Goal: Task Accomplishment & Management: Use online tool/utility

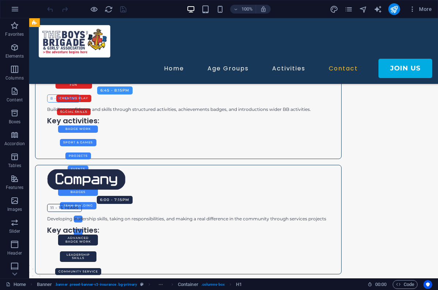
scroll to position [770, 0]
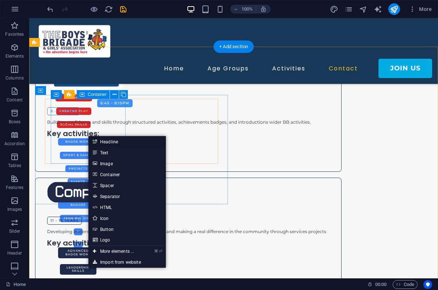
click at [111, 143] on link "Headline" at bounding box center [126, 141] width 77 height 11
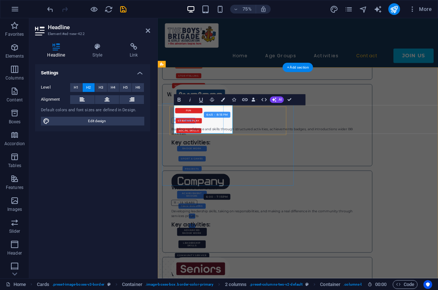
scroll to position [2, 0]
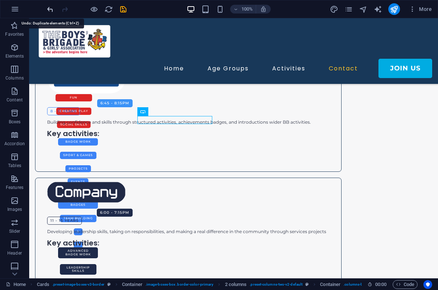
click at [51, 9] on icon "undo" at bounding box center [50, 9] width 8 height 8
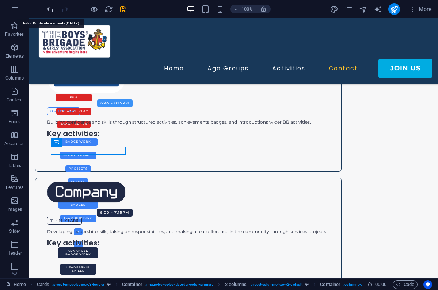
click at [51, 10] on icon "undo" at bounding box center [50, 9] width 8 height 8
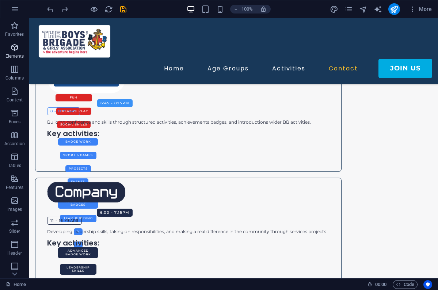
click at [15, 50] on icon "button" at bounding box center [14, 47] width 9 height 9
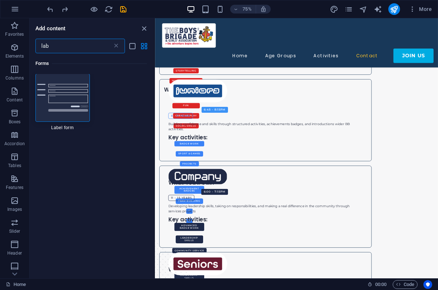
scroll to position [0, 0]
type input "l"
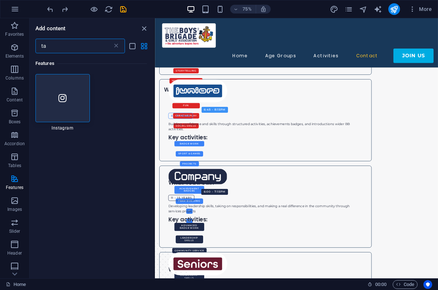
type input "t"
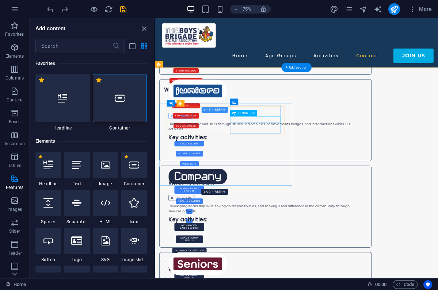
click at [254, 113] on icon at bounding box center [253, 113] width 3 height 6
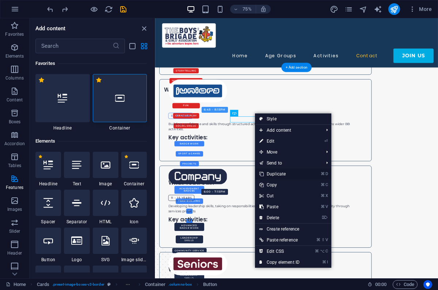
click at [281, 174] on link "⌘ D Duplicate" at bounding box center [279, 174] width 49 height 11
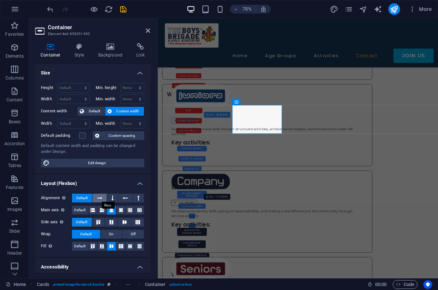
click at [101, 197] on icon at bounding box center [99, 198] width 5 height 9
click at [114, 197] on button at bounding box center [112, 198] width 11 height 9
click at [123, 222] on icon at bounding box center [124, 222] width 4 height 9
click at [101, 209] on icon at bounding box center [101, 210] width 9 height 4
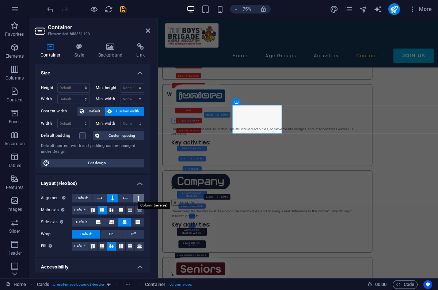
click at [135, 197] on button at bounding box center [138, 198] width 11 height 9
click at [81, 198] on span "Default" at bounding box center [81, 198] width 11 height 9
click at [83, 210] on span "Default" at bounding box center [79, 210] width 11 height 9
click at [80, 247] on span "Default" at bounding box center [79, 246] width 11 height 9
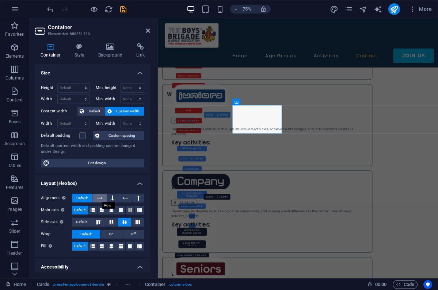
click at [100, 198] on icon at bounding box center [99, 198] width 5 height 9
click at [111, 197] on icon at bounding box center [112, 198] width 2 height 9
click at [112, 210] on icon at bounding box center [111, 210] width 9 height 4
click at [110, 245] on icon at bounding box center [111, 246] width 9 height 4
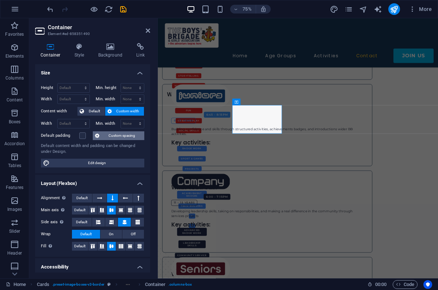
click at [110, 137] on span "Custom spacing" at bounding box center [121, 135] width 41 height 9
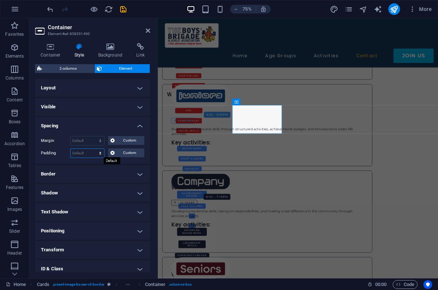
select select "px"
type input "0"
click at [83, 153] on input "0" at bounding box center [87, 153] width 34 height 9
type input "50"
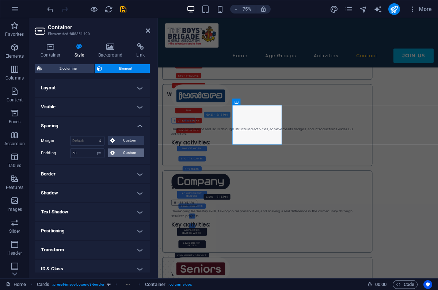
click at [132, 153] on span "Custom" at bounding box center [129, 153] width 25 height 9
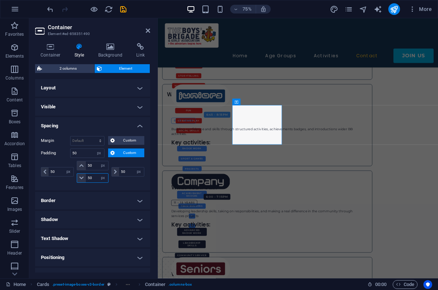
click at [93, 177] on input "50" at bounding box center [97, 178] width 22 height 9
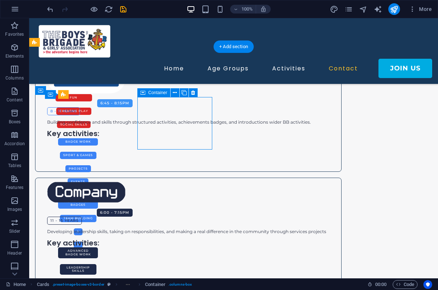
select select "px"
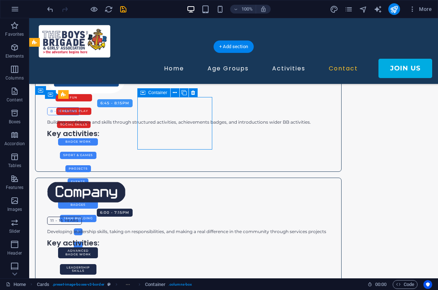
select select "px"
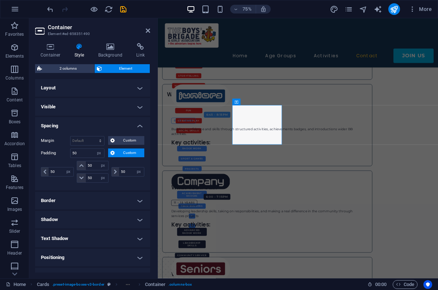
click at [126, 153] on span "Custom" at bounding box center [129, 153] width 25 height 9
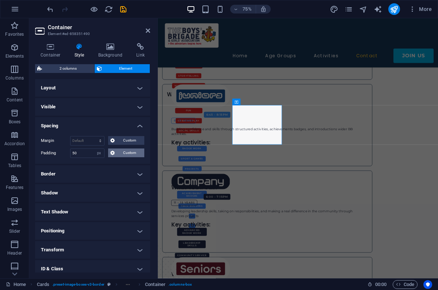
click at [128, 152] on span "Custom" at bounding box center [129, 153] width 25 height 9
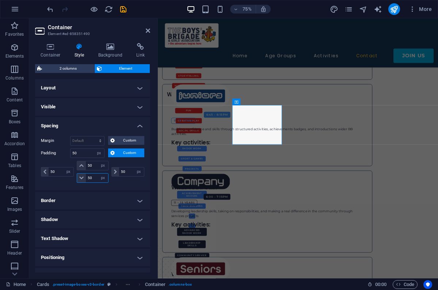
click at [94, 178] on input "50" at bounding box center [97, 178] width 22 height 9
type input "5"
click at [60, 173] on input "50" at bounding box center [61, 172] width 25 height 9
type input "5"
click at [126, 171] on input "50" at bounding box center [131, 172] width 25 height 9
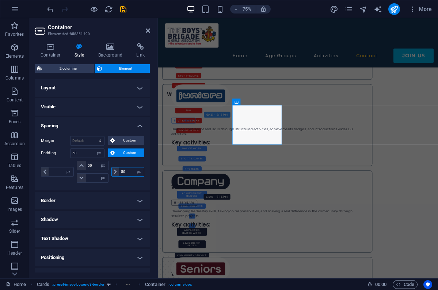
type input "5"
click at [127, 161] on div "px rem % vh vw" at bounding box center [127, 172] width 34 height 22
click at [125, 11] on icon "save" at bounding box center [123, 9] width 8 height 8
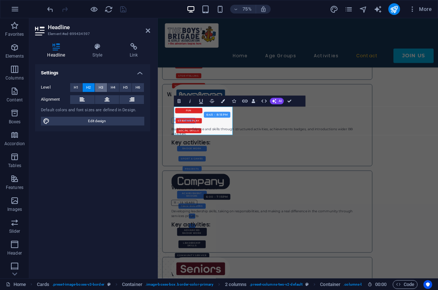
click at [100, 87] on span "H3" at bounding box center [101, 87] width 5 height 9
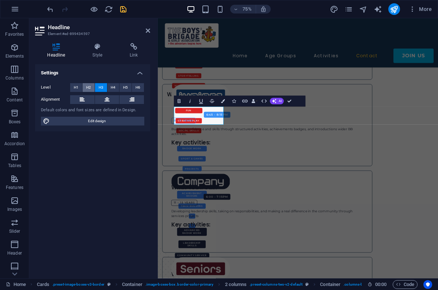
click at [92, 88] on button "H2" at bounding box center [88, 87] width 12 height 9
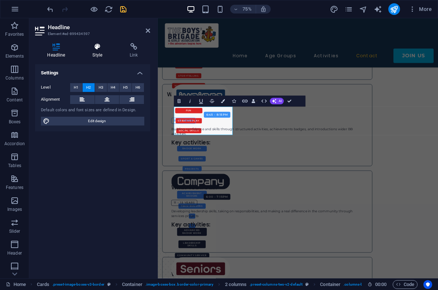
click at [96, 49] on icon at bounding box center [97, 46] width 34 height 7
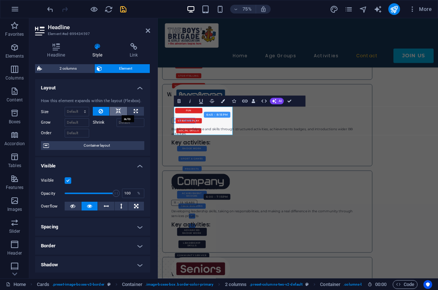
click at [117, 113] on icon at bounding box center [118, 111] width 5 height 9
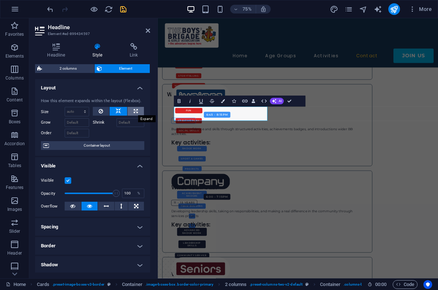
click at [134, 109] on icon at bounding box center [136, 111] width 4 height 9
type input "100"
select select "%"
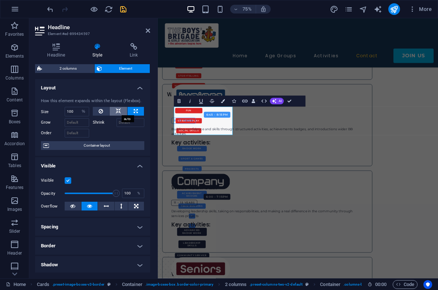
drag, startPoint x: 119, startPoint y: 111, endPoint x: 114, endPoint y: 111, distance: 5.5
click at [114, 111] on button at bounding box center [118, 111] width 18 height 9
select select "DISABLED_OPTION_VALUE"
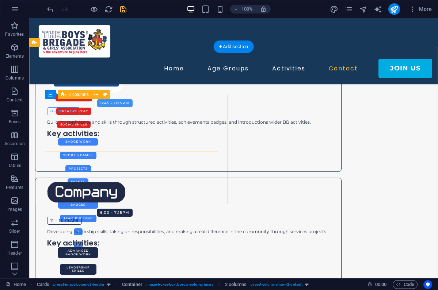
click at [77, 95] on span "2 columns" at bounding box center [79, 94] width 20 height 4
click at [97, 94] on icon at bounding box center [96, 95] width 4 height 8
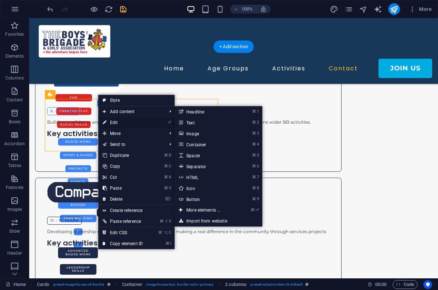
click at [113, 120] on link "⏎ Edit" at bounding box center [122, 122] width 49 height 11
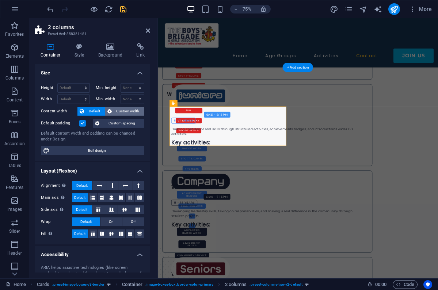
click at [131, 111] on span "Custom width" at bounding box center [128, 111] width 28 height 9
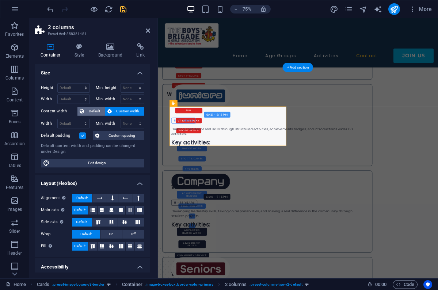
click at [93, 109] on span "Default" at bounding box center [94, 111] width 16 height 9
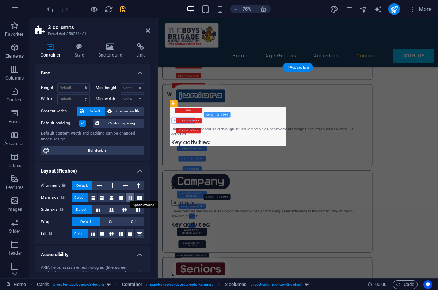
click at [130, 199] on icon at bounding box center [130, 197] width 4 height 9
click at [14, 70] on icon "button" at bounding box center [14, 69] width 9 height 9
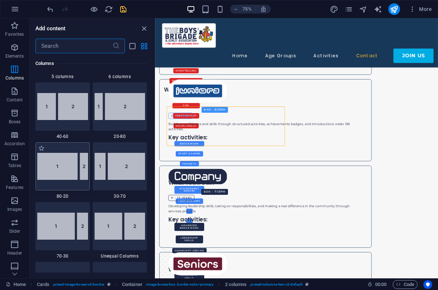
scroll to position [533, 0]
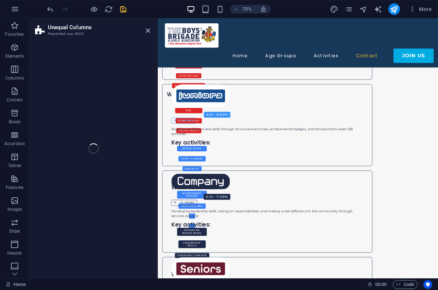
select select "%"
select select "rem"
select select "preset-unequal-columns-v2-3-80-20"
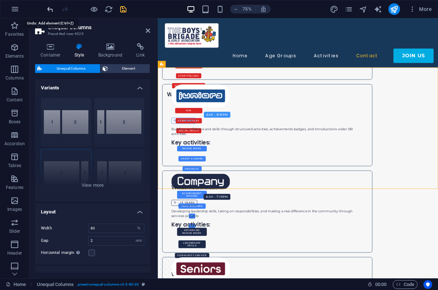
click at [50, 8] on icon "undo" at bounding box center [50, 9] width 8 height 8
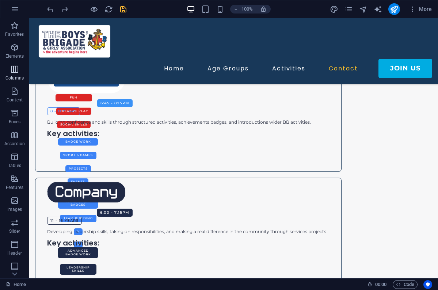
click at [19, 72] on icon "button" at bounding box center [14, 69] width 9 height 9
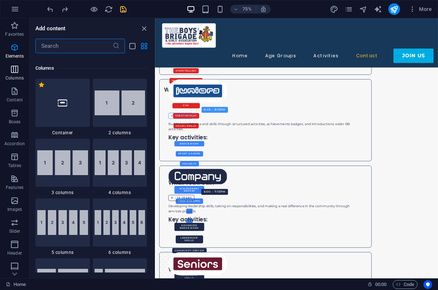
scroll to position [361, 0]
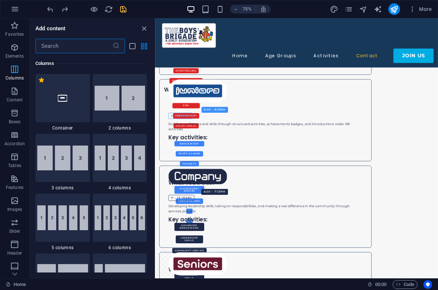
click at [14, 69] on icon "button" at bounding box center [14, 69] width 9 height 9
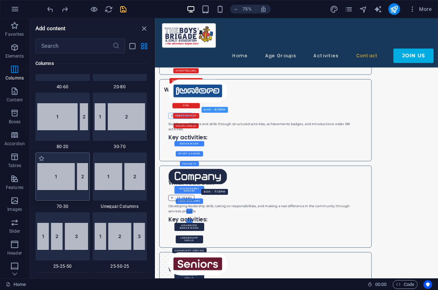
scroll to position [577, 0]
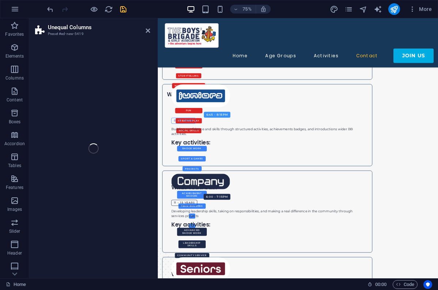
select select "%"
select select "rem"
select select "preset-unequal-columns-v2-3-80-20"
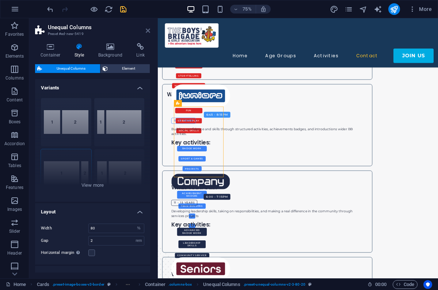
click at [147, 30] on icon at bounding box center [148, 31] width 4 height 6
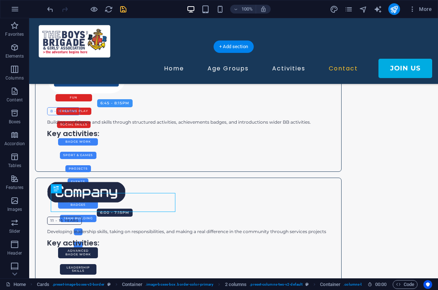
drag, startPoint x: 99, startPoint y: 198, endPoint x: 78, endPoint y: 113, distance: 87.2
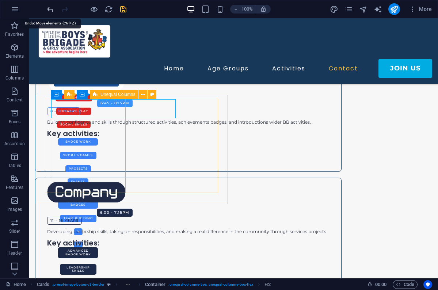
click at [53, 10] on icon "undo" at bounding box center [50, 9] width 8 height 8
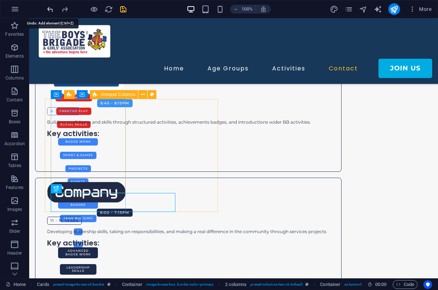
click at [49, 9] on icon "undo" at bounding box center [50, 9] width 8 height 8
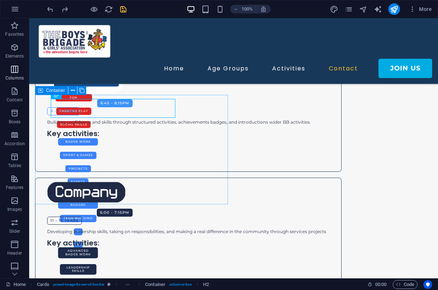
click at [14, 73] on icon "button" at bounding box center [14, 69] width 9 height 9
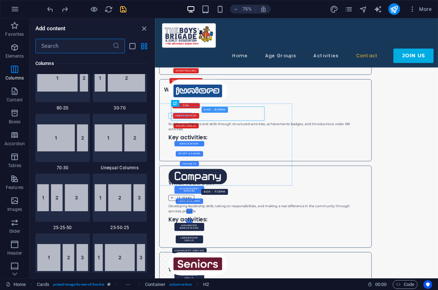
scroll to position [623, 0]
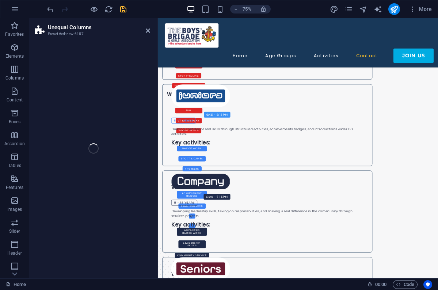
select select "%"
select select "rem"
select select "preset-unequal-columns-v2-3-80-20"
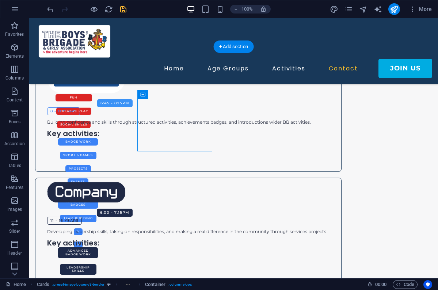
drag, startPoint x: 275, startPoint y: 122, endPoint x: 201, endPoint y: 174, distance: 90.2
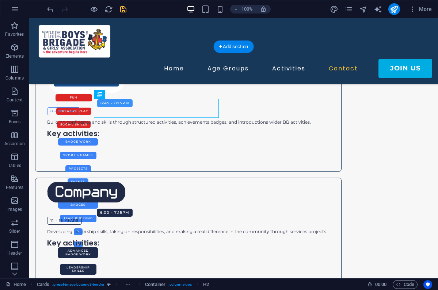
drag, startPoint x: 138, startPoint y: 101, endPoint x: 104, endPoint y: 132, distance: 46.3
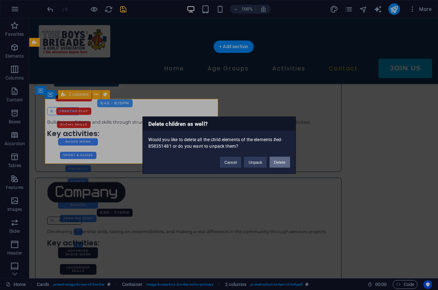
click at [280, 161] on button "Delete" at bounding box center [279, 162] width 20 height 11
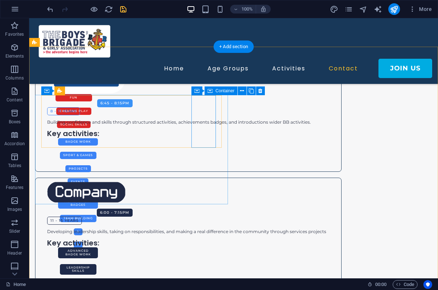
click at [196, 91] on icon at bounding box center [196, 91] width 5 height 9
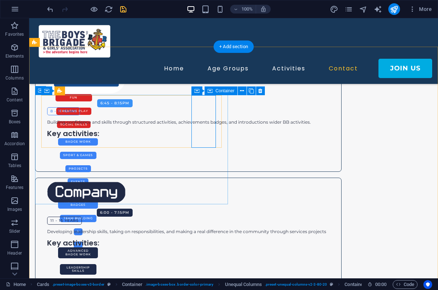
click at [215, 89] on span "Container" at bounding box center [224, 91] width 19 height 4
select select "px"
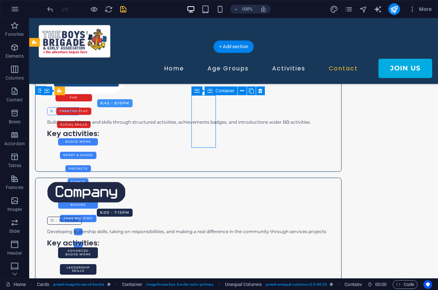
select select "px"
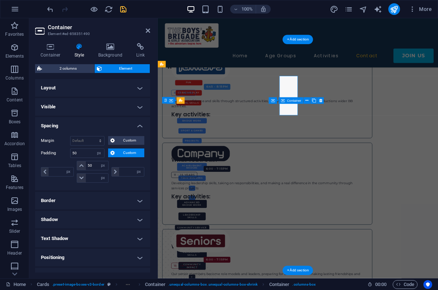
type input "50"
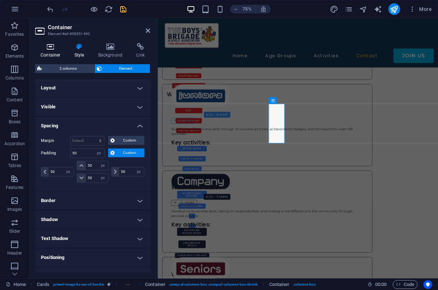
click at [48, 49] on icon at bounding box center [50, 46] width 31 height 7
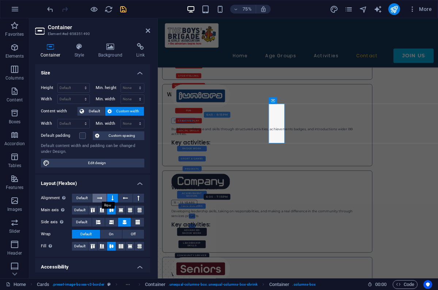
click at [99, 197] on icon at bounding box center [99, 198] width 5 height 9
click at [85, 111] on button "Default" at bounding box center [90, 111] width 27 height 9
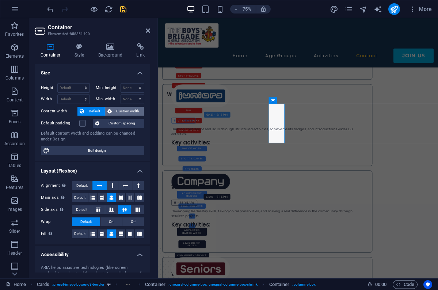
click at [129, 110] on span "Custom width" at bounding box center [128, 111] width 28 height 9
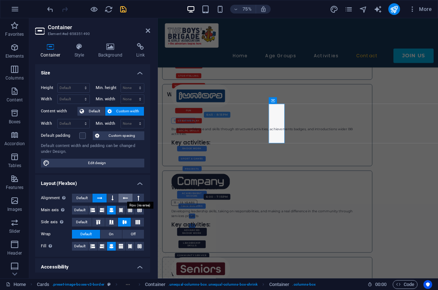
click at [125, 197] on icon at bounding box center [125, 198] width 5 height 9
click at [141, 199] on button at bounding box center [138, 198] width 11 height 9
click at [113, 196] on icon at bounding box center [112, 198] width 2 height 9
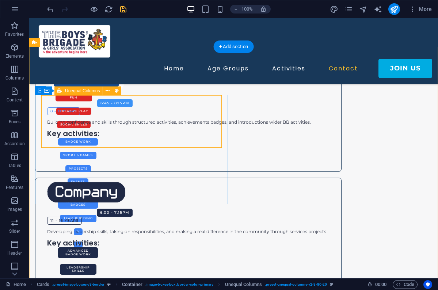
select select "%"
select select "rem"
select select "preset-unequal-columns-v2-3-80-20"
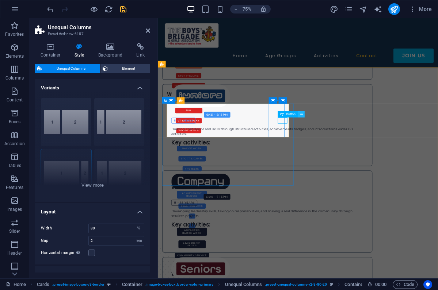
click at [302, 115] on icon at bounding box center [301, 114] width 3 height 6
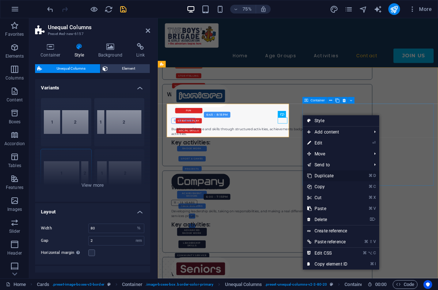
click at [331, 177] on link "⌘ D Duplicate" at bounding box center [327, 175] width 49 height 11
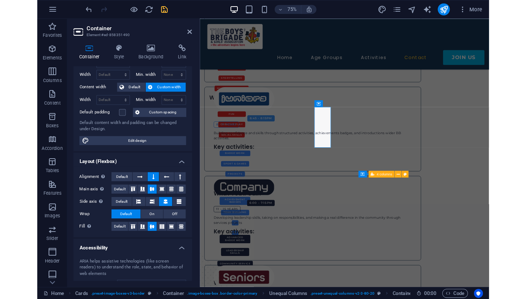
scroll to position [29, 0]
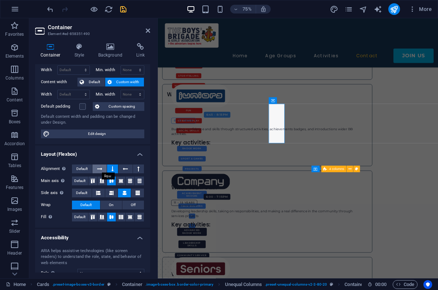
click at [96, 168] on button at bounding box center [99, 169] width 14 height 9
click at [139, 183] on icon at bounding box center [139, 181] width 4 height 9
click at [130, 181] on icon at bounding box center [130, 181] width 4 height 9
click at [120, 180] on icon at bounding box center [121, 181] width 4 height 9
click at [95, 181] on icon at bounding box center [93, 181] width 4 height 9
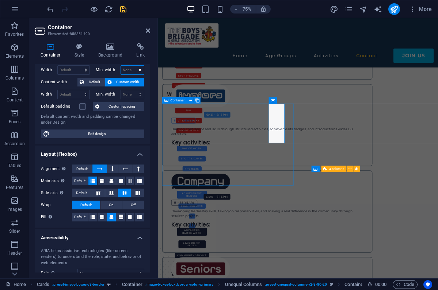
select select "px"
click at [49, 10] on icon "undo" at bounding box center [50, 9] width 8 height 8
type input "0"
click at [283, 120] on div "Button" at bounding box center [293, 120] width 20 height 7
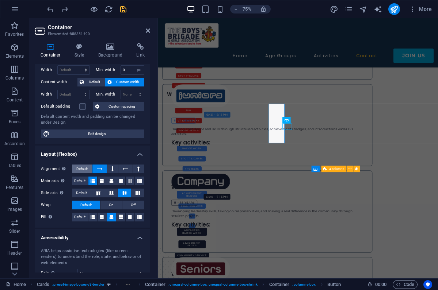
click at [80, 170] on span "Default" at bounding box center [81, 169] width 11 height 9
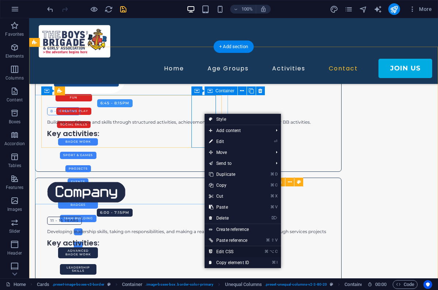
click at [230, 252] on link "⌘ ⌥ C Edit CSS" at bounding box center [228, 251] width 49 height 11
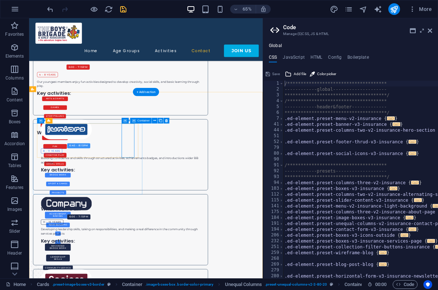
select select "px"
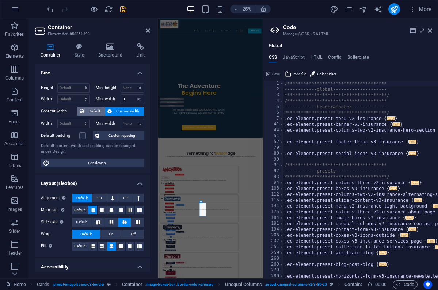
click at [93, 112] on span "Default" at bounding box center [94, 111] width 16 height 9
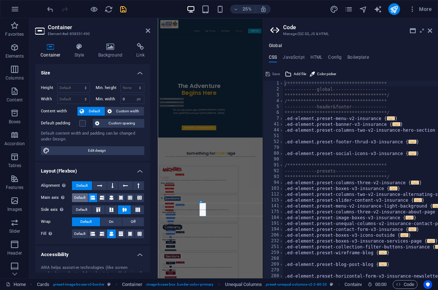
click at [79, 197] on span "Default" at bounding box center [79, 197] width 11 height 9
click at [78, 210] on span "Default" at bounding box center [81, 209] width 11 height 9
click at [77, 233] on span "Default" at bounding box center [79, 234] width 11 height 9
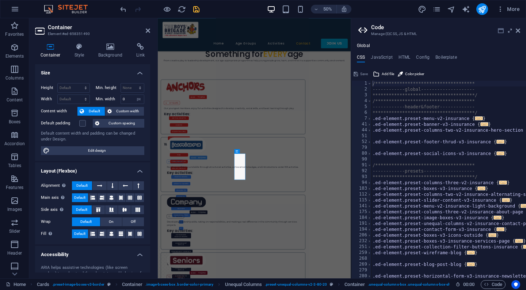
click at [437, 31] on icon at bounding box center [500, 31] width 6 height 6
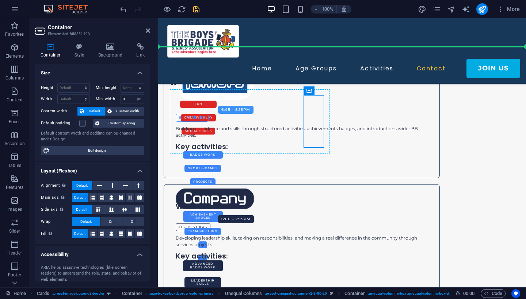
drag, startPoint x: 316, startPoint y: 105, endPoint x: 255, endPoint y: 130, distance: 66.3
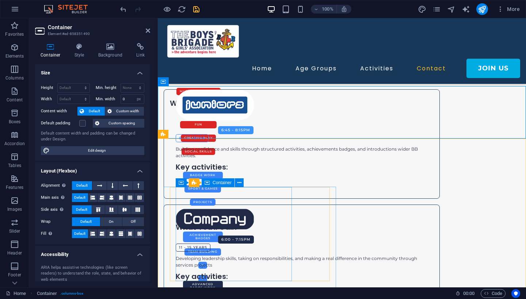
scroll to position [726, 0]
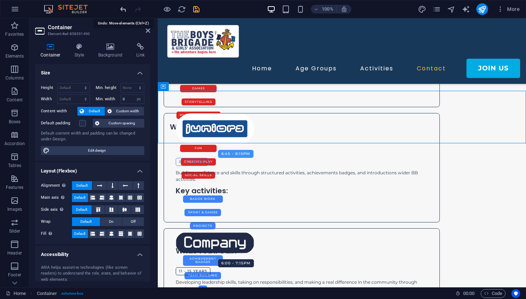
click at [122, 9] on icon "undo" at bounding box center [123, 9] width 8 height 8
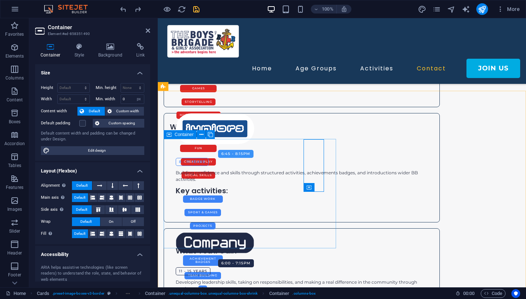
click at [187, 135] on span "Container" at bounding box center [183, 134] width 19 height 4
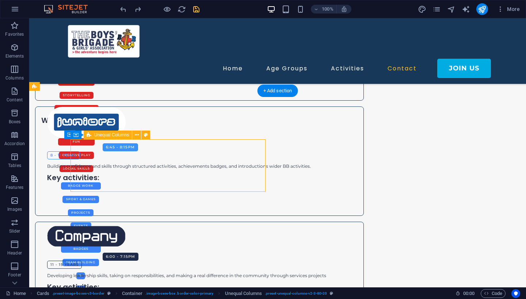
select select "%"
select select "rem"
select select "preset-unequal-columns-v2-3-80-20"
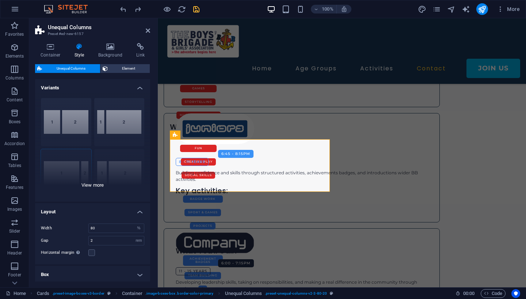
scroll to position [0, 0]
click at [120, 68] on span "Element" at bounding box center [129, 68] width 38 height 9
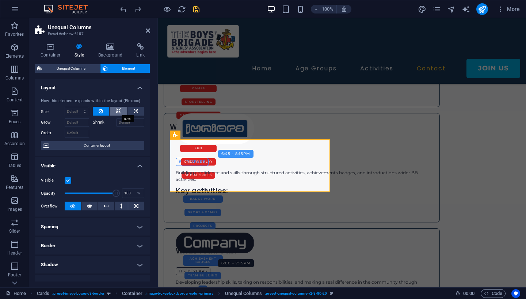
click at [118, 111] on icon at bounding box center [118, 111] width 5 height 9
click at [100, 145] on span "Container layout" at bounding box center [96, 145] width 91 height 9
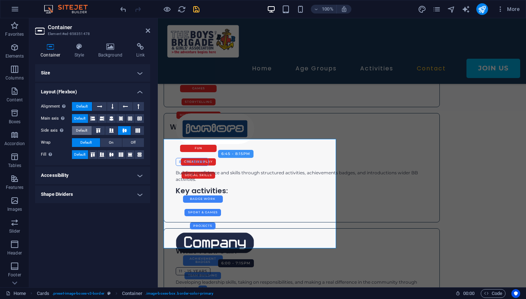
click at [84, 131] on span "Default" at bounding box center [81, 130] width 11 height 9
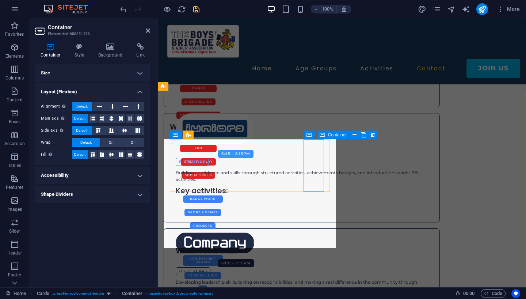
select select "px"
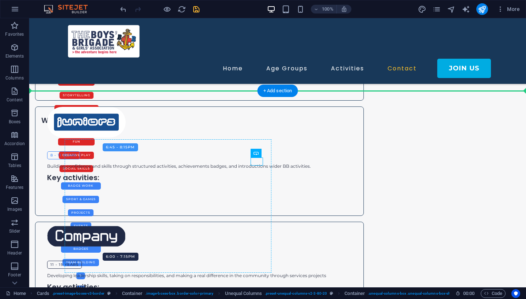
drag, startPoint x: 255, startPoint y: 161, endPoint x: 226, endPoint y: 162, distance: 28.9
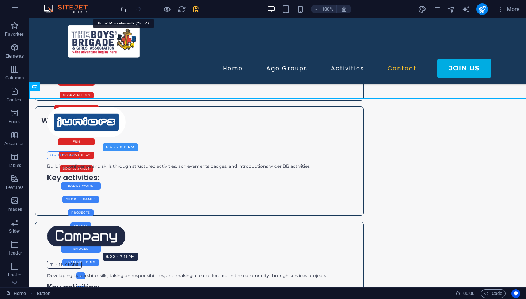
click at [120, 10] on icon "undo" at bounding box center [123, 9] width 8 height 8
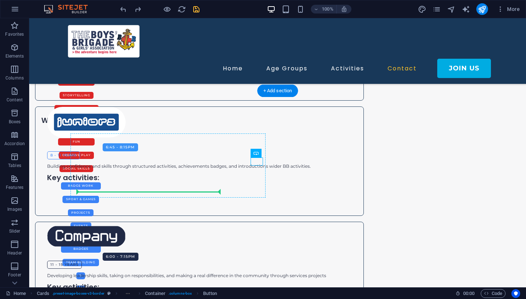
drag, startPoint x: 254, startPoint y: 163, endPoint x: 171, endPoint y: 171, distance: 83.6
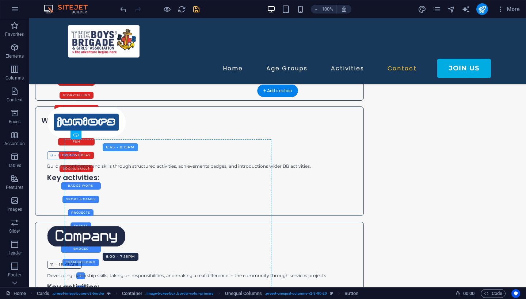
drag, startPoint x: 146, startPoint y: 166, endPoint x: 145, endPoint y: 159, distance: 7.0
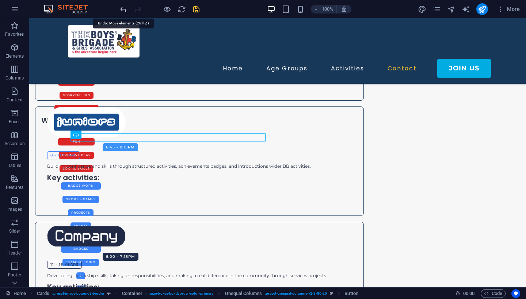
click at [123, 9] on icon "undo" at bounding box center [123, 9] width 8 height 8
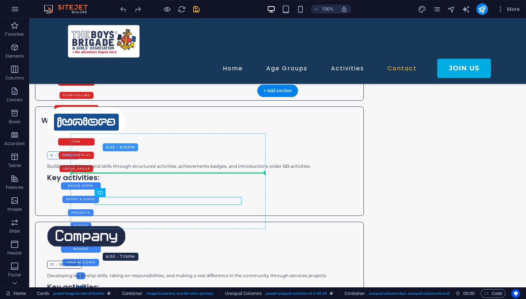
drag, startPoint x: 173, startPoint y: 200, endPoint x: 178, endPoint y: 170, distance: 30.9
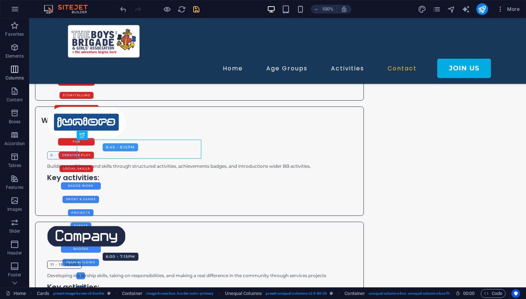
click at [14, 70] on icon "button" at bounding box center [14, 69] width 9 height 9
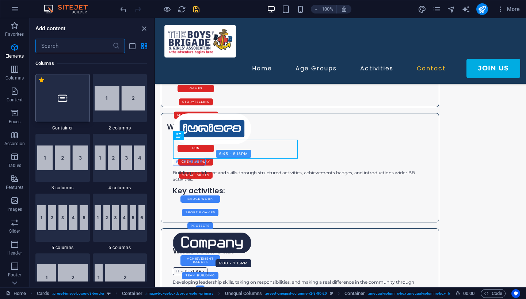
scroll to position [361, 0]
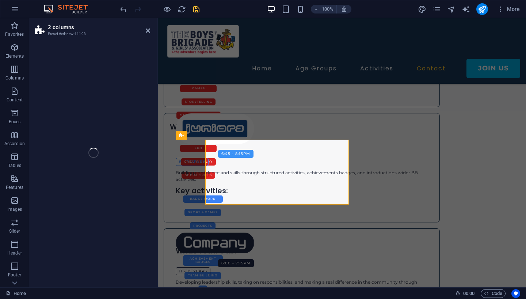
select select "rem"
select select "preset-columns-two-v2-default"
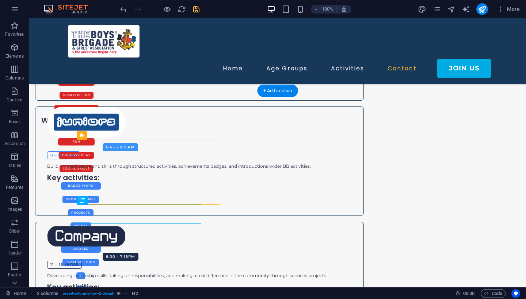
drag, startPoint x: 173, startPoint y: 215, endPoint x: 173, endPoint y: 140, distance: 75.2
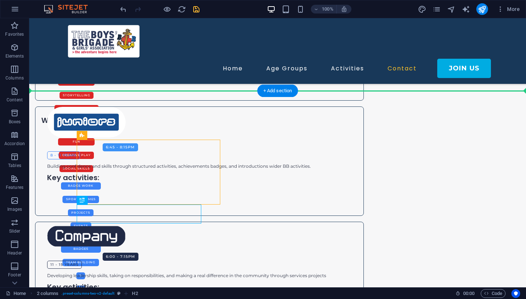
drag, startPoint x: 141, startPoint y: 216, endPoint x: 149, endPoint y: 139, distance: 78.2
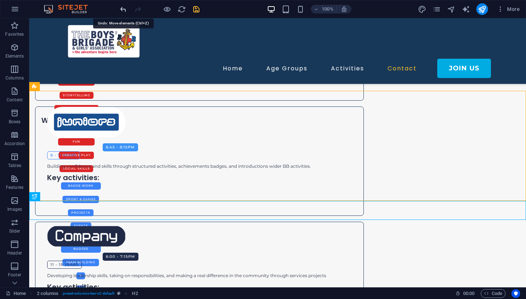
click at [123, 9] on icon "undo" at bounding box center [123, 9] width 8 height 8
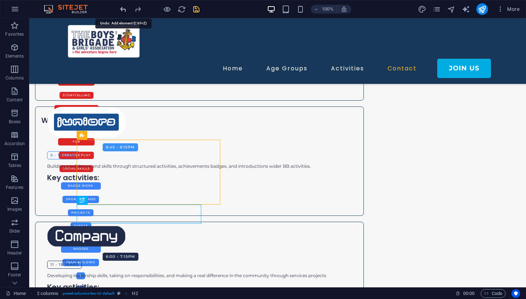
click at [123, 9] on icon "undo" at bounding box center [123, 9] width 8 height 8
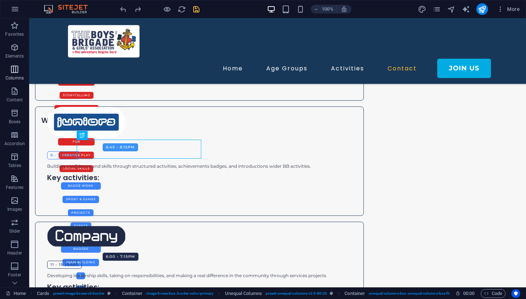
click at [13, 68] on icon "button" at bounding box center [14, 69] width 9 height 9
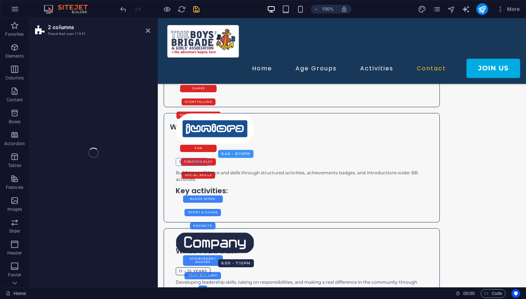
select select "rem"
select select "preset-columns-two-v2-default"
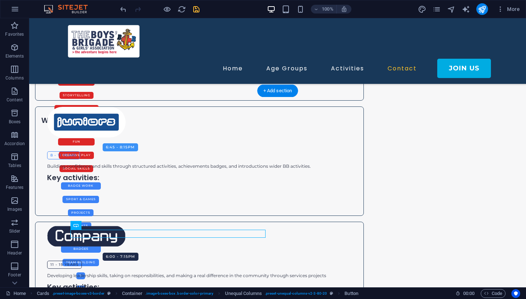
drag, startPoint x: 121, startPoint y: 233, endPoint x: 137, endPoint y: 194, distance: 41.6
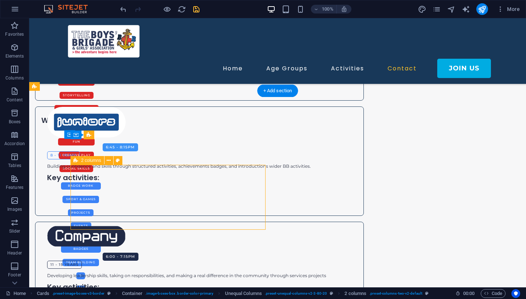
drag, startPoint x: 169, startPoint y: 230, endPoint x: 198, endPoint y: 194, distance: 46.7
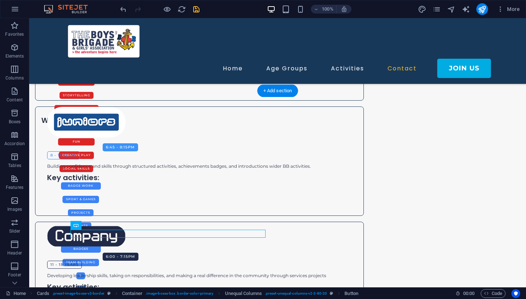
drag, startPoint x: 168, startPoint y: 231, endPoint x: 211, endPoint y: 187, distance: 61.7
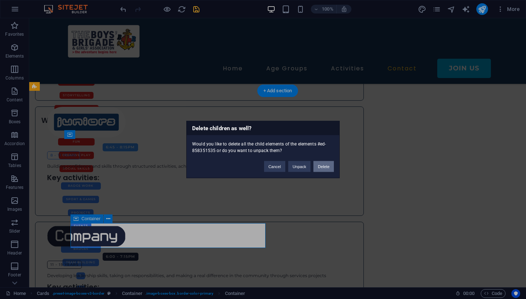
click at [321, 164] on button "Delete" at bounding box center [323, 166] width 20 height 11
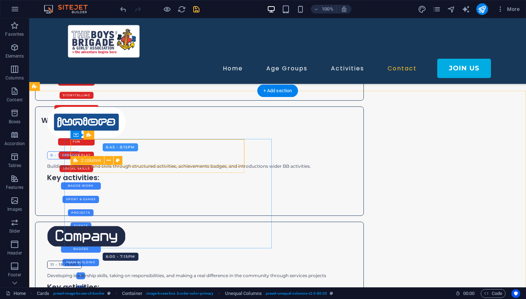
click at [76, 161] on icon at bounding box center [75, 160] width 5 height 9
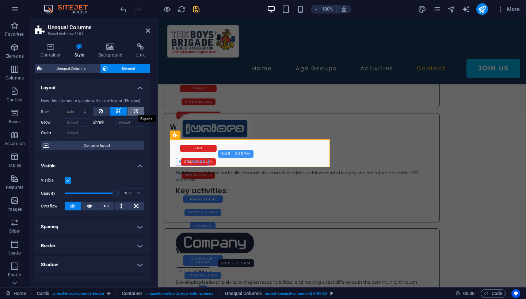
click at [137, 109] on button at bounding box center [135, 111] width 16 height 9
type input "100"
select select "%"
click at [101, 109] on icon at bounding box center [101, 111] width 4 height 9
select select "DISABLED_OPTION_VALUE"
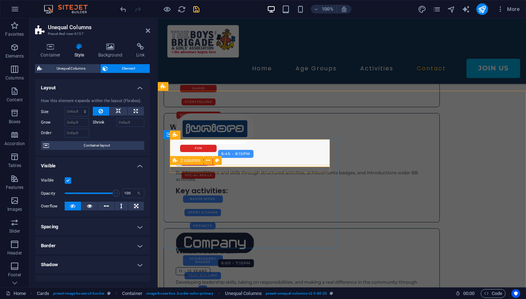
click at [173, 160] on icon at bounding box center [175, 160] width 5 height 9
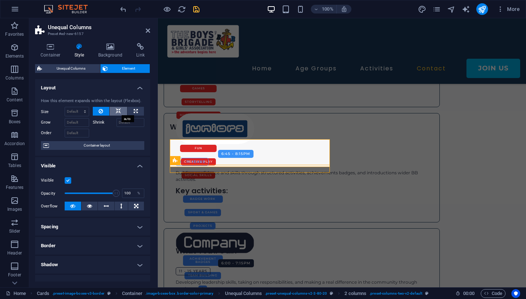
click at [118, 112] on icon at bounding box center [118, 111] width 5 height 9
click at [137, 112] on button at bounding box center [135, 111] width 16 height 9
type input "100"
select select "%"
click at [80, 66] on span "Unequal Columns" at bounding box center [71, 68] width 54 height 9
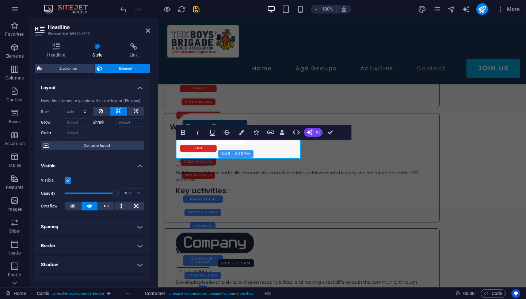
select select "%"
type input "100"
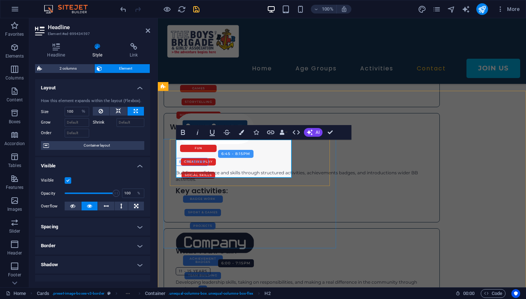
click at [116, 110] on icon at bounding box center [118, 111] width 5 height 9
select select "DISABLED_OPTION_VALUE"
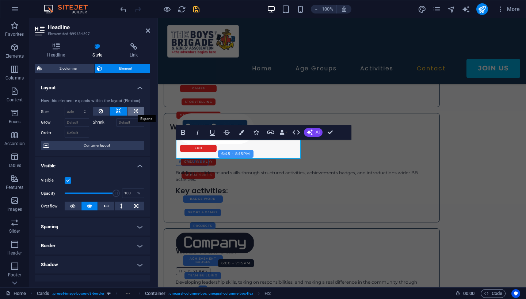
click at [136, 110] on icon at bounding box center [136, 111] width 4 height 9
type input "100"
select select "%"
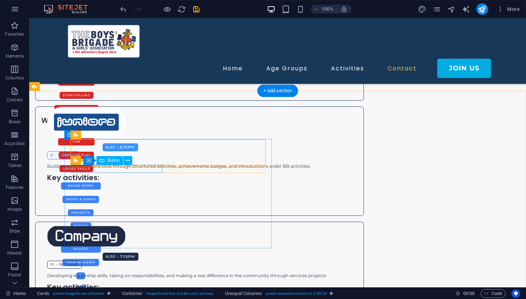
click at [112, 165] on div "Button" at bounding box center [109, 160] width 27 height 9
click at [77, 161] on icon at bounding box center [75, 160] width 5 height 9
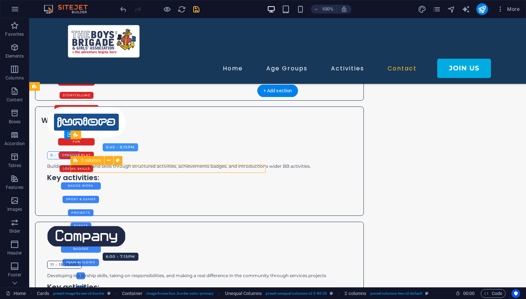
click at [77, 161] on icon at bounding box center [75, 160] width 5 height 9
select select "rem"
select select "preset-columns-two-v2-default"
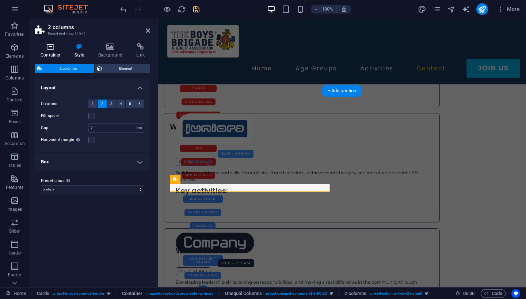
click at [49, 49] on icon at bounding box center [50, 46] width 31 height 7
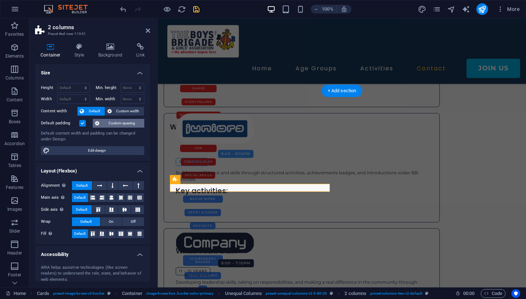
click at [116, 121] on span "Custom spacing" at bounding box center [121, 123] width 41 height 9
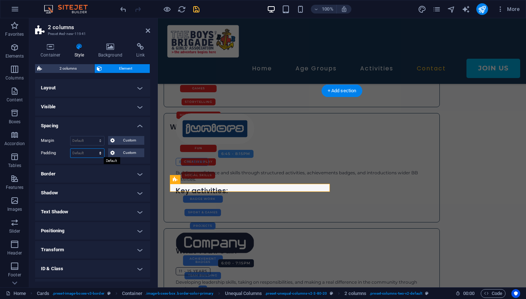
select select "px"
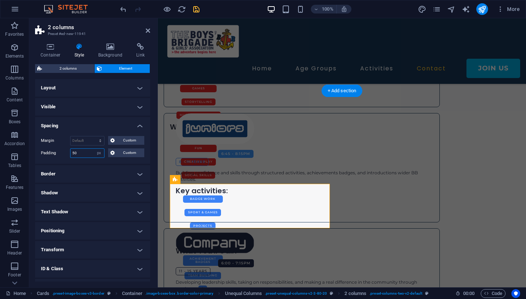
type input "5"
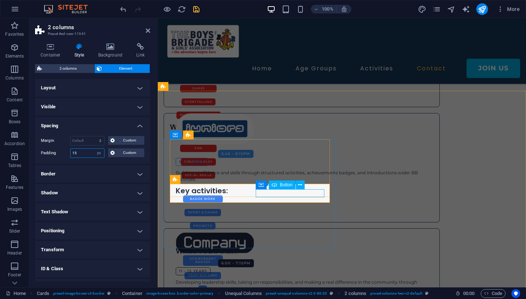
type input "15"
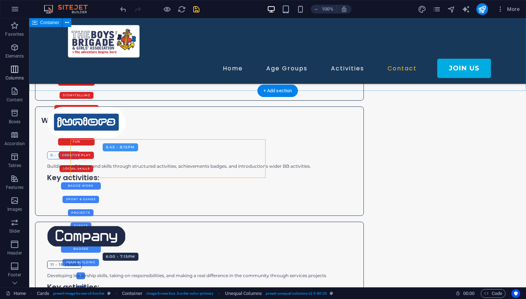
click at [13, 72] on icon "button" at bounding box center [14, 69] width 9 height 9
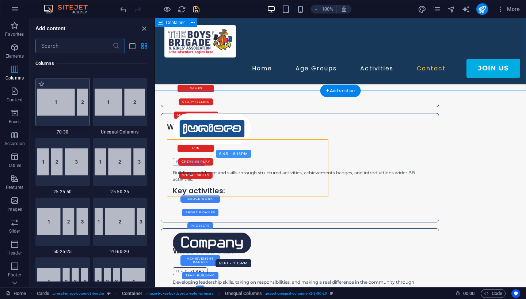
scroll to position [658, 0]
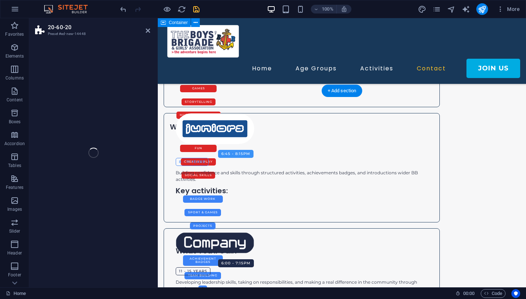
select select "%"
select select "rem"
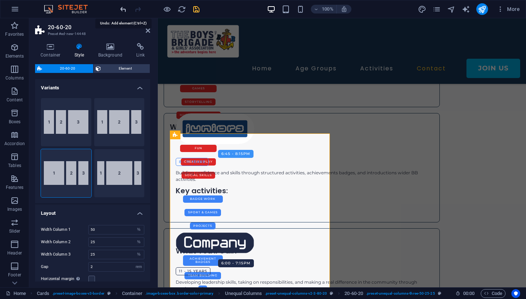
click at [123, 8] on icon "undo" at bounding box center [123, 9] width 8 height 8
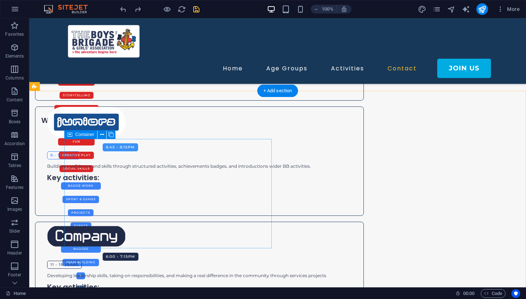
click at [74, 136] on div "Container" at bounding box center [80, 134] width 33 height 9
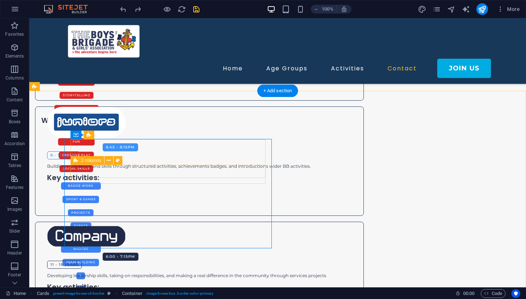
click at [77, 159] on icon at bounding box center [75, 160] width 5 height 9
select select "px"
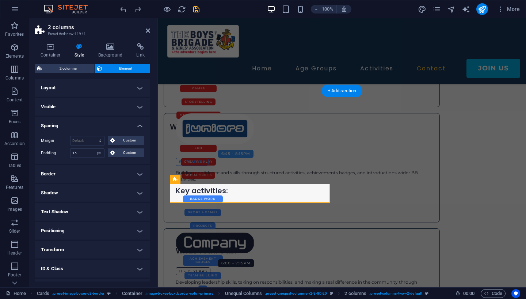
click at [83, 89] on h4 "Layout" at bounding box center [92, 88] width 115 height 18
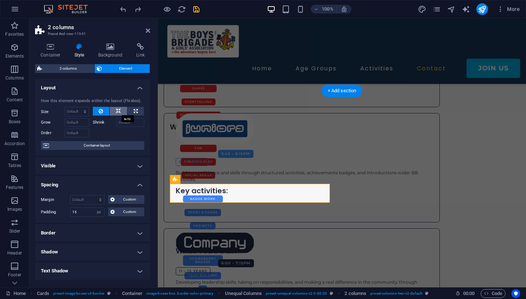
click at [119, 110] on icon at bounding box center [118, 111] width 5 height 9
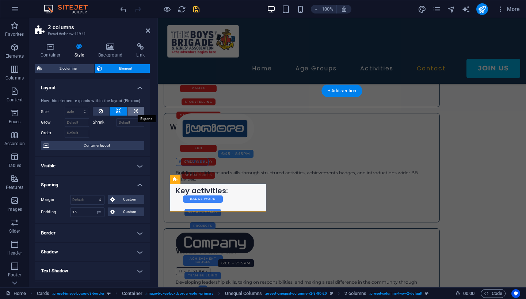
click at [136, 108] on icon at bounding box center [136, 111] width 4 height 9
type input "100"
select select "%"
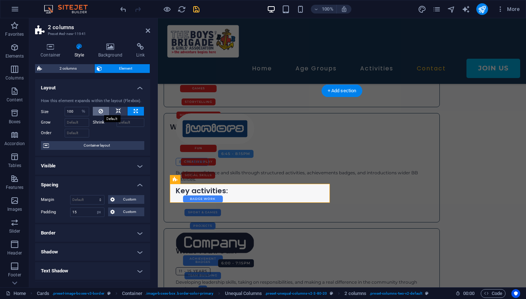
click at [97, 111] on button at bounding box center [101, 111] width 17 height 9
select select "DISABLED_OPTION_VALUE"
click at [118, 110] on icon at bounding box center [118, 111] width 5 height 9
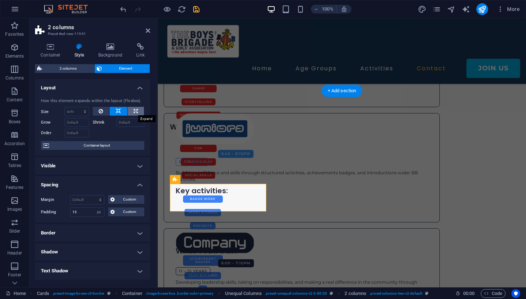
click at [135, 109] on icon at bounding box center [136, 111] width 4 height 9
type input "100"
select select "%"
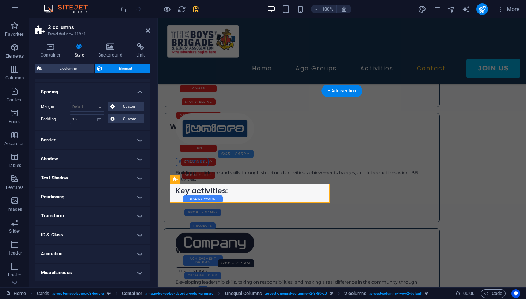
scroll to position [93, 0]
click at [93, 199] on h4 "Positioning" at bounding box center [92, 198] width 115 height 18
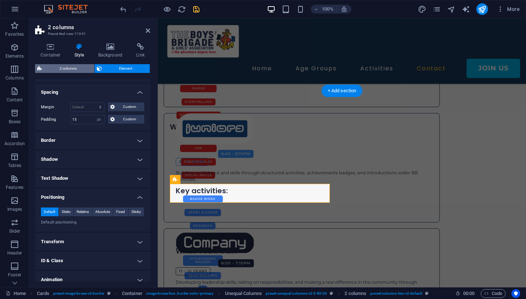
click at [61, 65] on span "2 columns" at bounding box center [68, 68] width 48 height 9
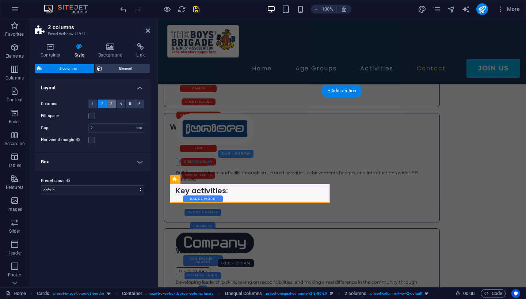
click at [111, 104] on span "3" at bounding box center [111, 104] width 2 height 9
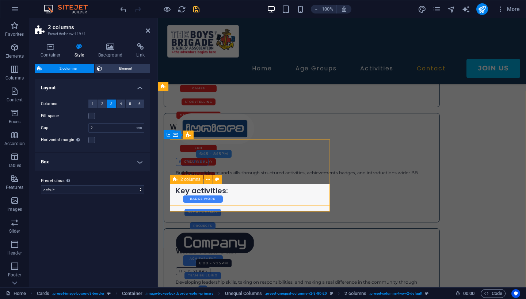
click at [177, 182] on icon at bounding box center [175, 179] width 5 height 9
click at [179, 179] on div "2 columns" at bounding box center [187, 179] width 34 height 9
click at [92, 140] on label at bounding box center [91, 140] width 7 height 7
click at [0, 0] on input "Horizontal margin Only if the containers "Content width" is not set to "Default"" at bounding box center [0, 0] width 0 height 0
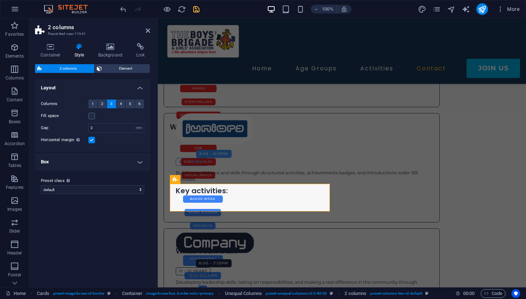
click at [127, 166] on h4 "Box" at bounding box center [92, 162] width 115 height 18
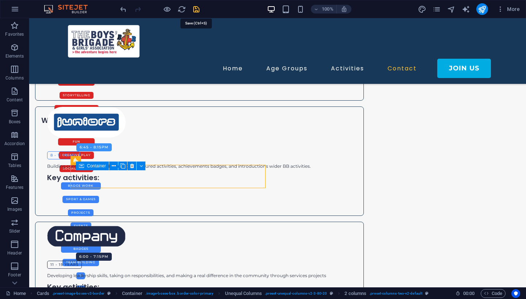
click at [195, 9] on icon "save" at bounding box center [196, 9] width 8 height 8
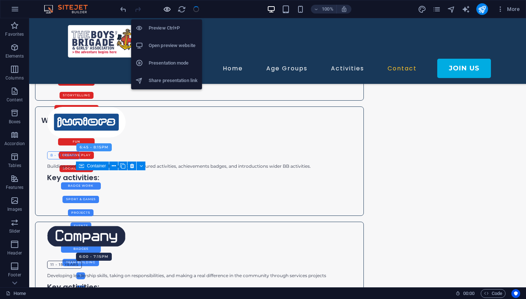
click at [170, 8] on icon "button" at bounding box center [167, 9] width 8 height 8
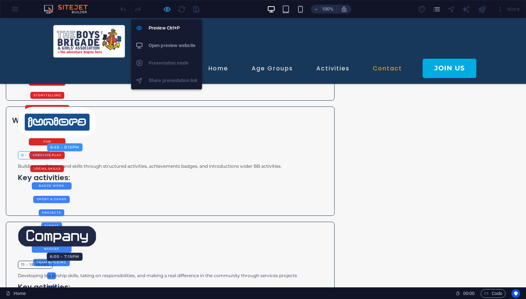
click at [165, 8] on icon "button" at bounding box center [167, 9] width 8 height 8
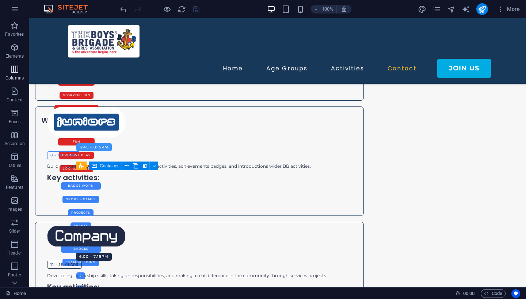
click at [13, 65] on icon "button" at bounding box center [14, 69] width 9 height 9
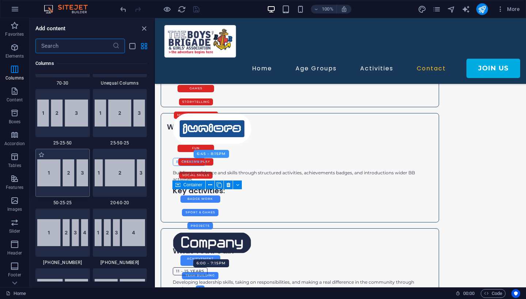
scroll to position [706, 0]
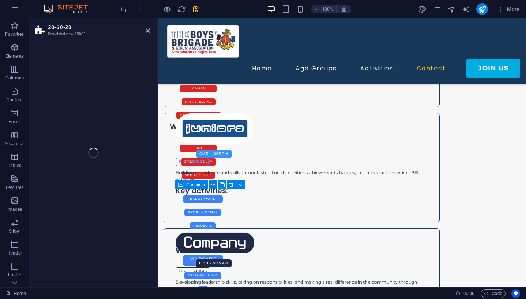
select select "%"
select select "rem"
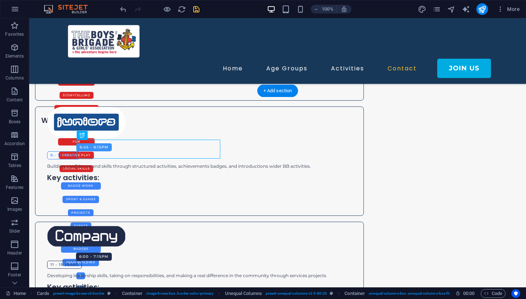
drag, startPoint x: 95, startPoint y: 143, endPoint x: 130, endPoint y: 198, distance: 65.4
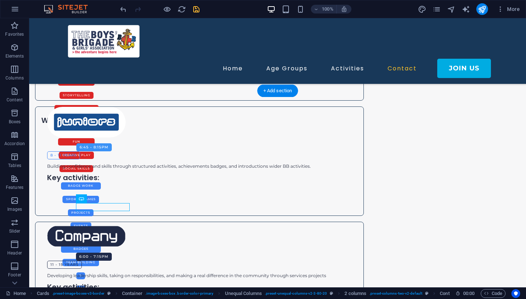
drag, startPoint x: 103, startPoint y: 207, endPoint x: 195, endPoint y: 243, distance: 98.8
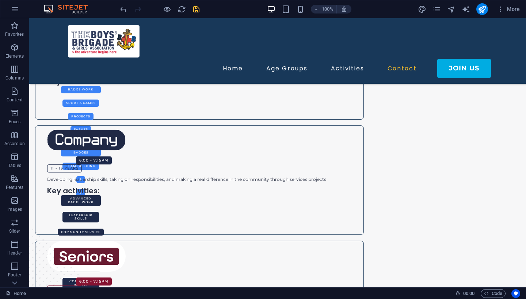
scroll to position [821, 0]
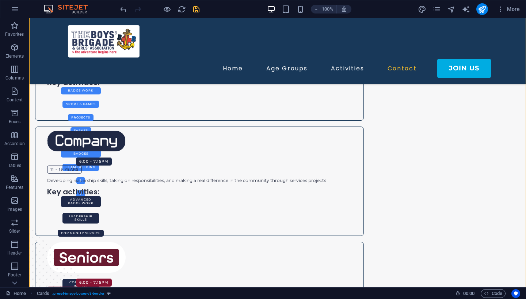
drag, startPoint x: 168, startPoint y: 116, endPoint x: 241, endPoint y: 215, distance: 121.9
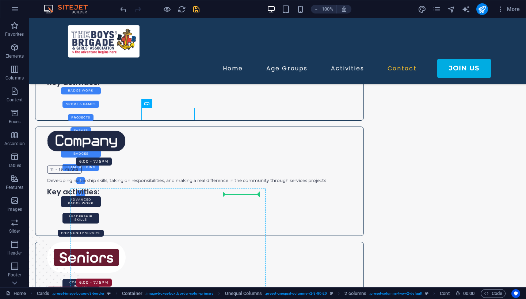
drag, startPoint x: 169, startPoint y: 115, endPoint x: 237, endPoint y: 198, distance: 107.3
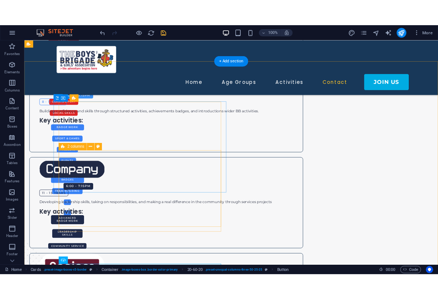
scroll to position [762, 0]
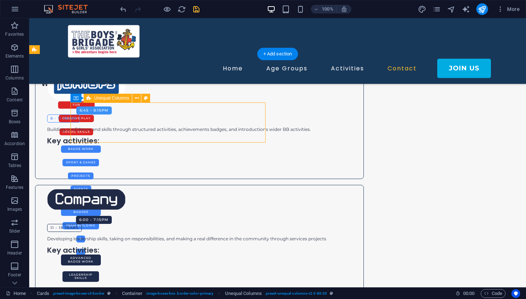
click at [136, 99] on icon at bounding box center [137, 99] width 4 height 8
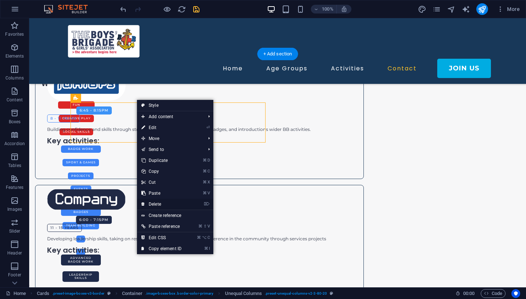
click at [156, 205] on link "⌦ Delete" at bounding box center [161, 204] width 49 height 11
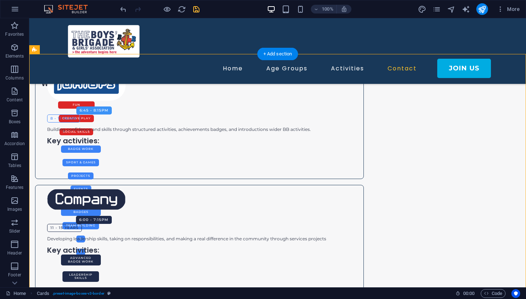
drag, startPoint x: 173, startPoint y: 150, endPoint x: 94, endPoint y: 185, distance: 86.1
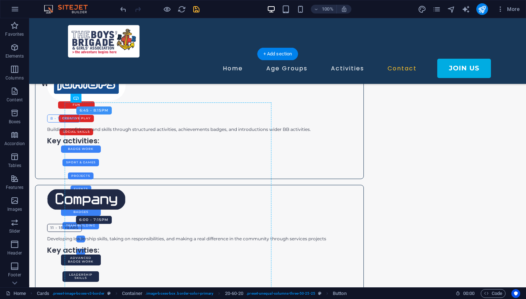
drag, startPoint x: 169, startPoint y: 150, endPoint x: 114, endPoint y: 181, distance: 63.2
click at [121, 9] on icon "undo" at bounding box center [123, 9] width 8 height 8
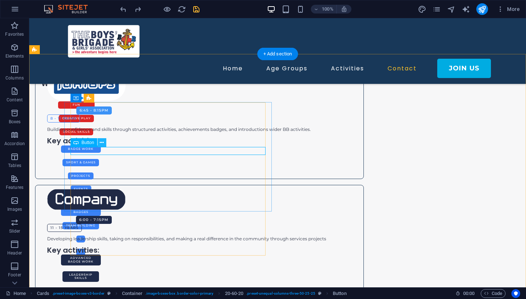
click at [102, 143] on icon at bounding box center [102, 143] width 4 height 8
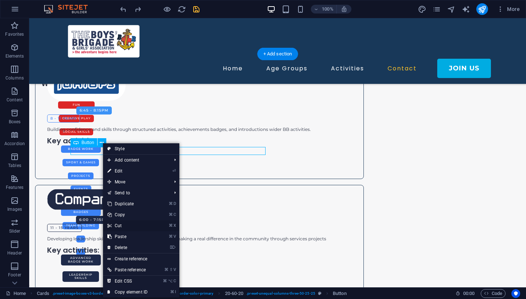
click at [122, 225] on link "⌘ X Cut" at bounding box center [127, 225] width 49 height 11
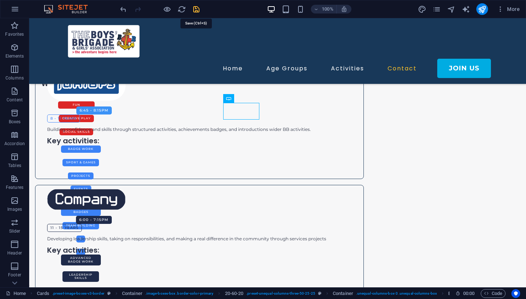
click at [193, 9] on icon "save" at bounding box center [196, 9] width 8 height 8
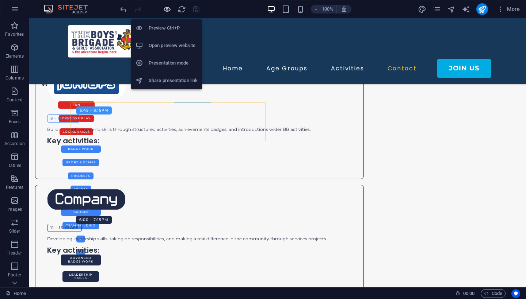
click at [166, 9] on icon "button" at bounding box center [167, 9] width 8 height 8
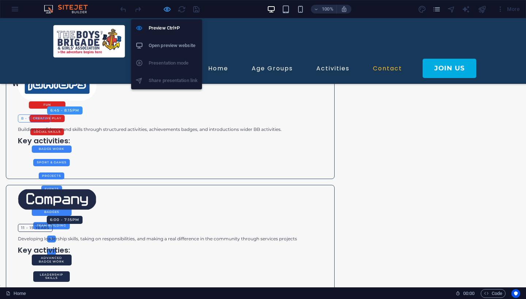
click at [166, 11] on icon "button" at bounding box center [167, 9] width 8 height 8
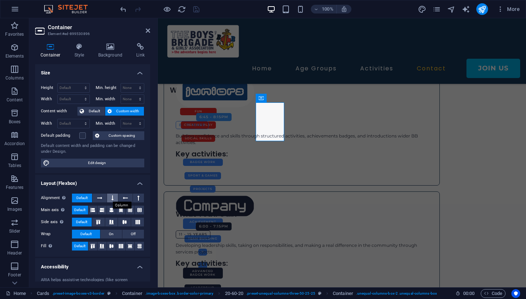
click at [113, 196] on icon at bounding box center [112, 198] width 2 height 9
click at [100, 198] on icon at bounding box center [99, 198] width 5 height 9
click at [112, 211] on icon at bounding box center [111, 210] width 4 height 9
click at [112, 246] on icon at bounding box center [111, 246] width 4 height 9
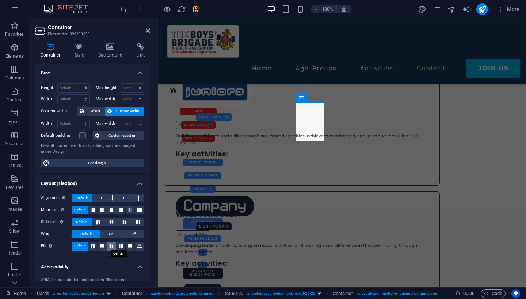
click at [109, 246] on icon at bounding box center [111, 246] width 9 height 4
click at [83, 47] on icon at bounding box center [79, 46] width 21 height 7
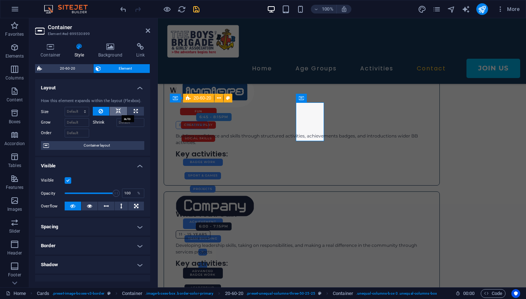
click at [118, 112] on icon at bounding box center [118, 111] width 5 height 9
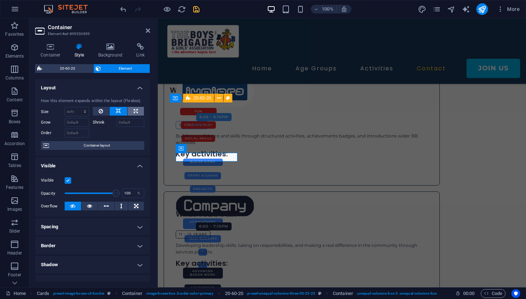
click at [134, 109] on icon at bounding box center [136, 111] width 4 height 9
type input "100"
select select "%"
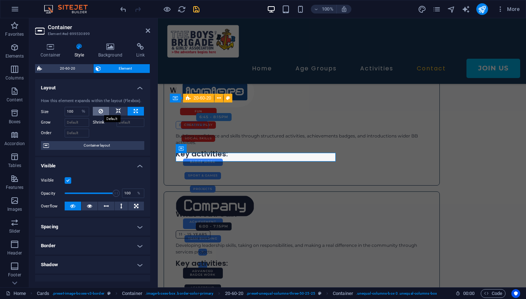
click at [96, 112] on button at bounding box center [101, 111] width 17 height 9
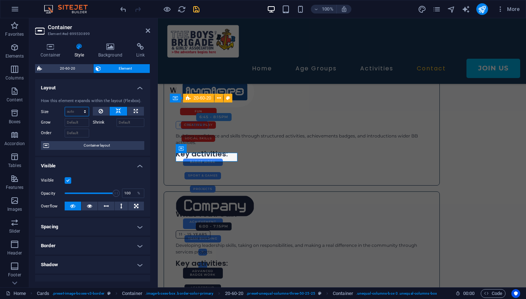
select select "%"
click at [72, 111] on input "40" at bounding box center [77, 111] width 24 height 9
type input "4"
type input "30"
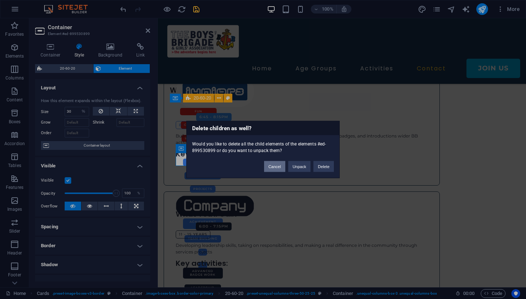
click at [274, 168] on button "Cancel" at bounding box center [274, 166] width 21 height 11
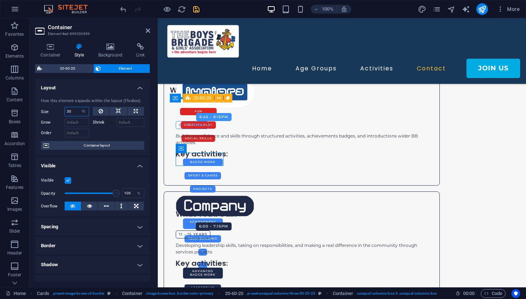
click at [71, 113] on input "30" at bounding box center [77, 111] width 24 height 9
click at [119, 110] on icon at bounding box center [118, 111] width 5 height 9
select select "DISABLED_OPTION_VALUE"
click at [136, 109] on icon at bounding box center [136, 111] width 4 height 9
type input "100"
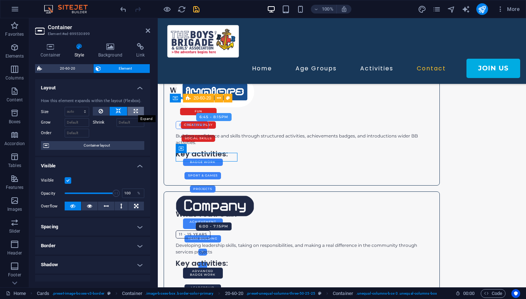
select select "%"
click at [122, 9] on icon "undo" at bounding box center [123, 9] width 8 height 8
select select "DISABLED_OPTION_VALUE"
click at [122, 9] on icon "undo" at bounding box center [123, 9] width 8 height 8
type input "30"
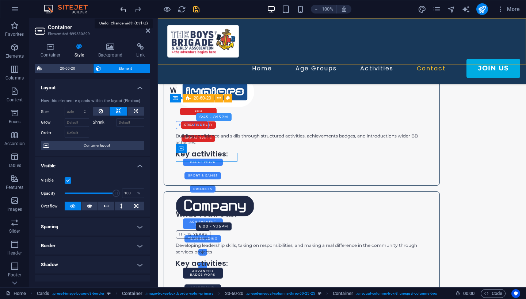
select select "%"
click at [122, 9] on icon "undo" at bounding box center [123, 9] width 8 height 8
type input "100"
click at [122, 9] on icon "undo" at bounding box center [123, 9] width 8 height 8
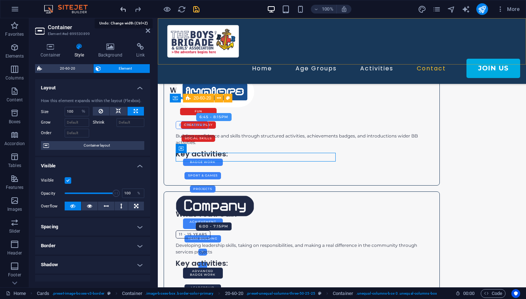
select select "DISABLED_OPTION_VALUE"
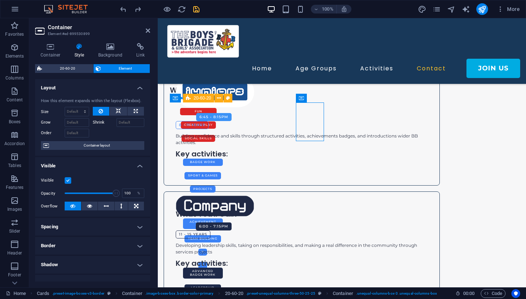
click at [145, 31] on header "Container Element #ed-899530899" at bounding box center [92, 27] width 115 height 19
click at [149, 32] on icon at bounding box center [148, 31] width 4 height 6
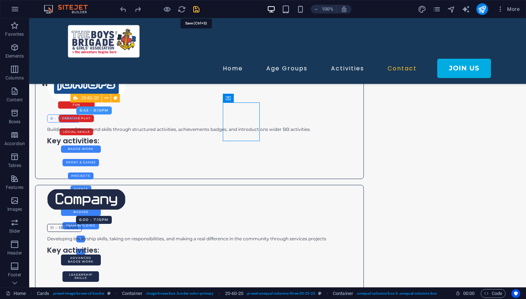
click at [197, 9] on icon "save" at bounding box center [196, 9] width 8 height 8
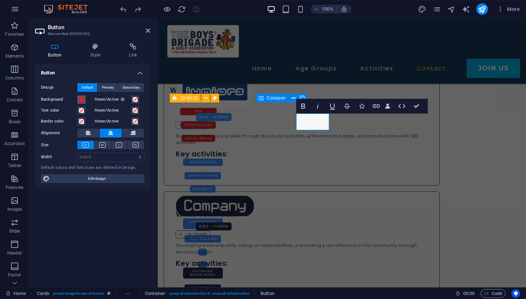
click at [82, 100] on span at bounding box center [81, 100] width 6 height 6
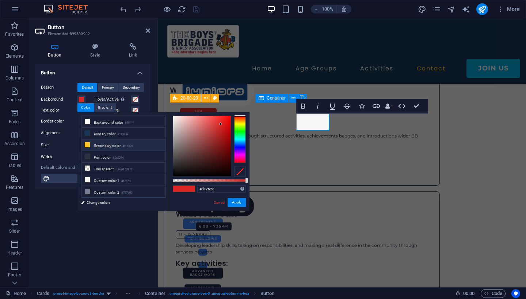
click at [86, 145] on icon at bounding box center [87, 144] width 5 height 5
type input "#ffc329"
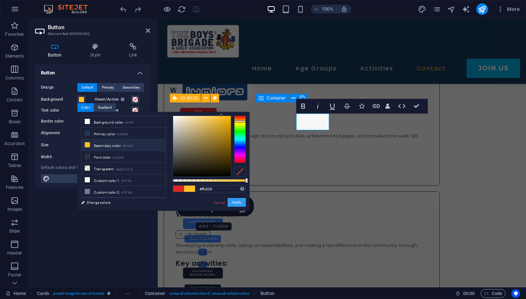
click at [237, 205] on button "Apply" at bounding box center [236, 202] width 18 height 9
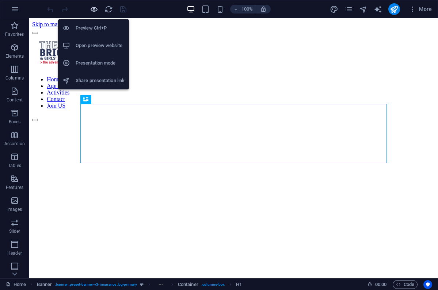
click at [91, 9] on icon "button" at bounding box center [94, 9] width 8 height 8
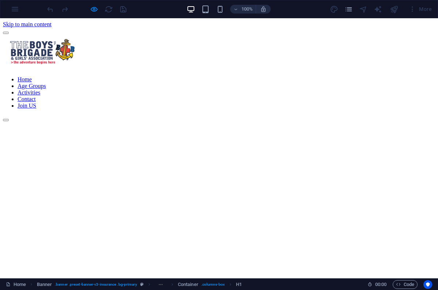
click at [40, 89] on link "Activities" at bounding box center [29, 92] width 23 height 6
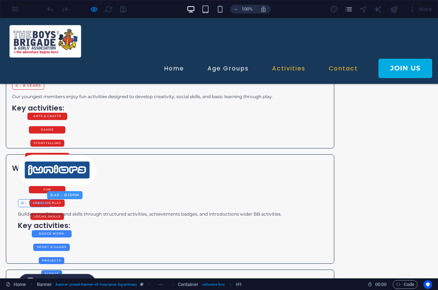
scroll to position [752, 0]
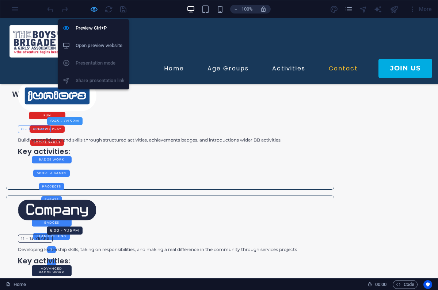
click at [92, 8] on icon "button" at bounding box center [94, 9] width 8 height 8
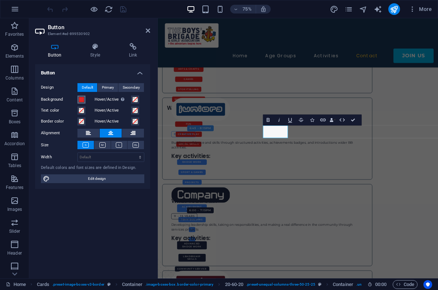
click at [80, 99] on span at bounding box center [81, 100] width 6 height 6
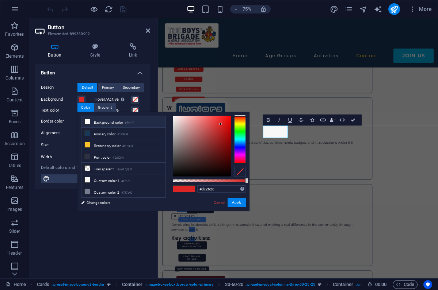
click at [91, 122] on li "Background color #ffffff" at bounding box center [123, 122] width 84 height 12
type input "#ffffff"
click at [241, 206] on button "Apply" at bounding box center [236, 202] width 18 height 9
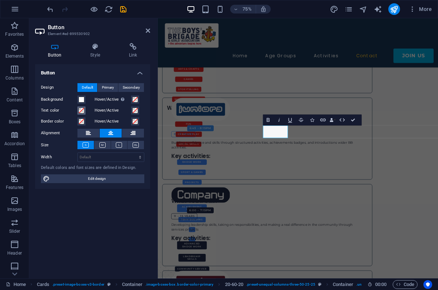
click at [82, 110] on span at bounding box center [81, 111] width 6 height 6
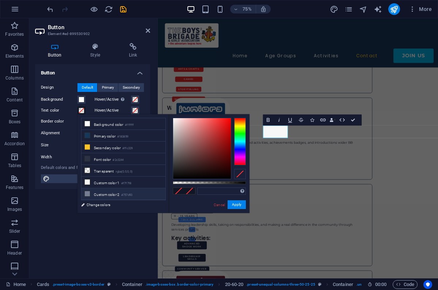
click at [95, 195] on li "Custom color 2 #757d93" at bounding box center [123, 194] width 84 height 12
type input "#757d93"
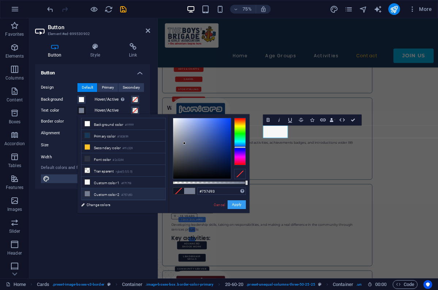
click at [237, 206] on button "Apply" at bounding box center [236, 204] width 18 height 9
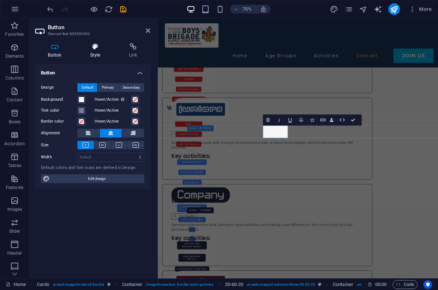
click at [93, 46] on icon at bounding box center [95, 46] width 36 height 7
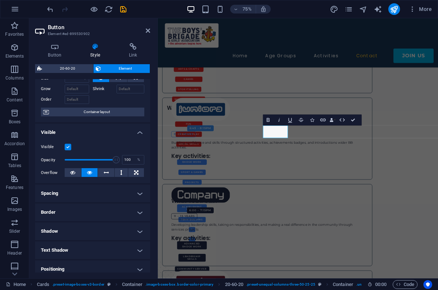
scroll to position [34, 0]
click at [87, 210] on h4 "Border" at bounding box center [92, 212] width 115 height 18
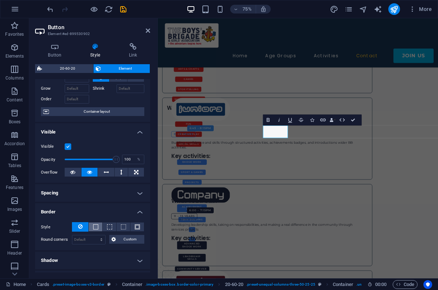
click at [98, 229] on button at bounding box center [96, 227] width 14 height 9
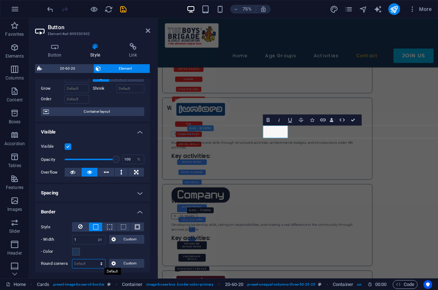
select select "px"
type input "8"
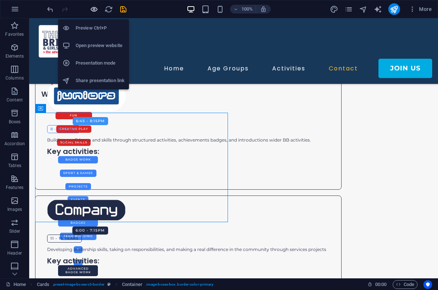
click at [92, 9] on icon "button" at bounding box center [94, 9] width 8 height 8
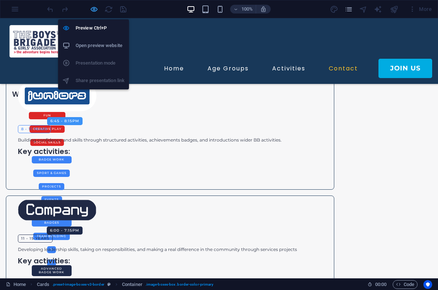
click at [94, 9] on icon "button" at bounding box center [94, 9] width 8 height 8
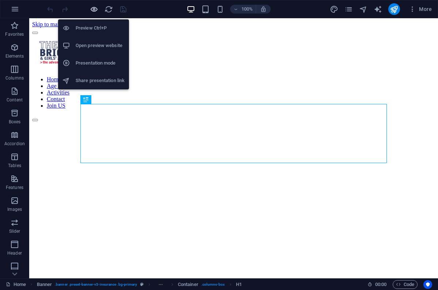
click at [93, 9] on icon "button" at bounding box center [94, 9] width 8 height 8
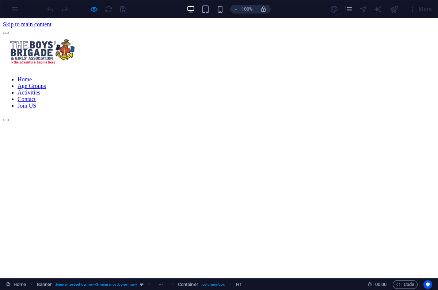
click at [292, 76] on ul "Home Age Groups Activities Contact Join US" at bounding box center [219, 92] width 432 height 33
click at [40, 89] on link "Activities" at bounding box center [29, 92] width 23 height 6
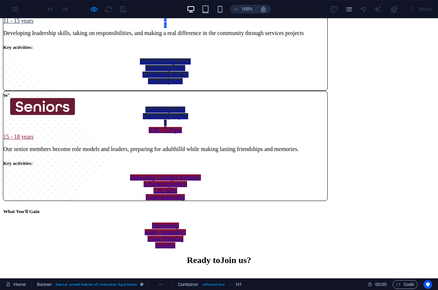
scroll to position [752, 0]
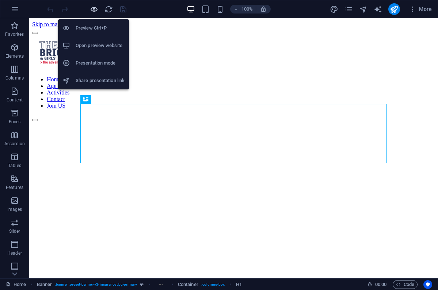
click at [91, 8] on icon "button" at bounding box center [94, 9] width 8 height 8
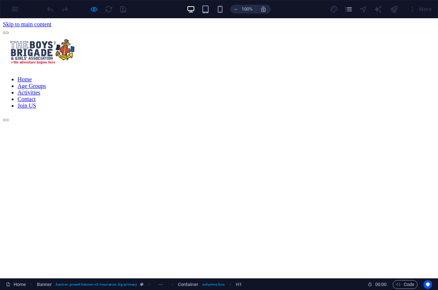
click at [40, 89] on link "Activities" at bounding box center [29, 92] width 23 height 6
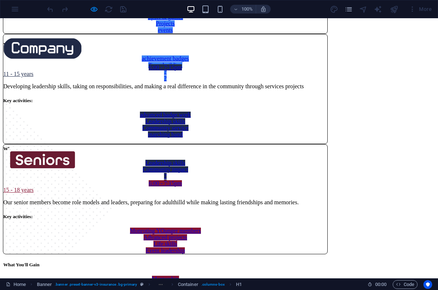
scroll to position [752, 0]
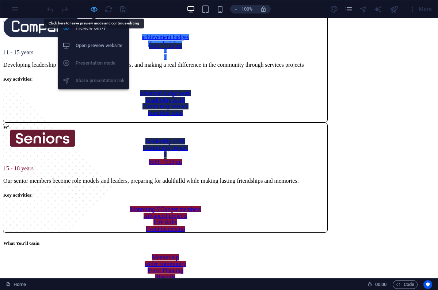
click at [91, 10] on icon "button" at bounding box center [94, 9] width 8 height 8
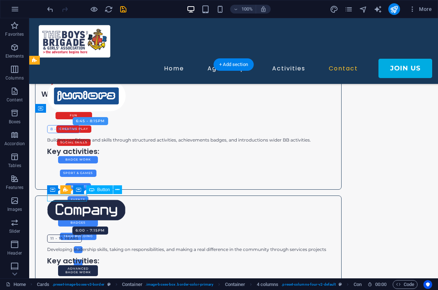
select select "rem"
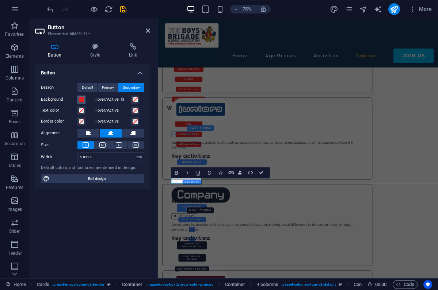
click at [81, 100] on span at bounding box center [81, 100] width 6 height 6
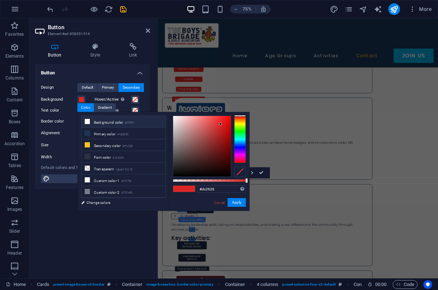
click at [89, 122] on icon at bounding box center [87, 121] width 5 height 5
type input "#ffffff"
click at [73, 124] on label "Border color" at bounding box center [59, 121] width 36 height 9
click at [77, 124] on button "Border color" at bounding box center [81, 122] width 8 height 8
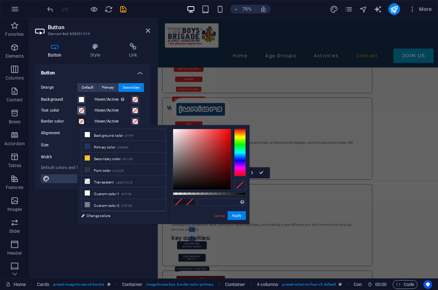
click at [82, 111] on span at bounding box center [81, 111] width 6 height 6
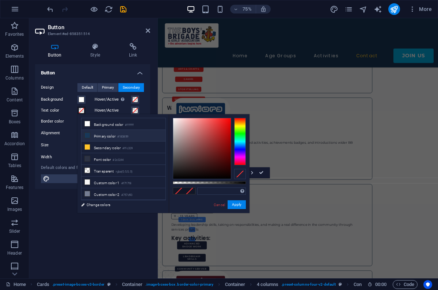
click at [103, 134] on li "Primary color #183859" at bounding box center [123, 136] width 84 height 12
type input "#183859"
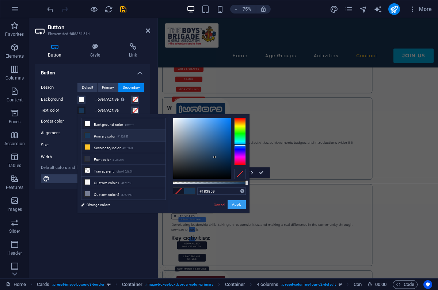
click at [237, 209] on button "Apply" at bounding box center [236, 204] width 18 height 9
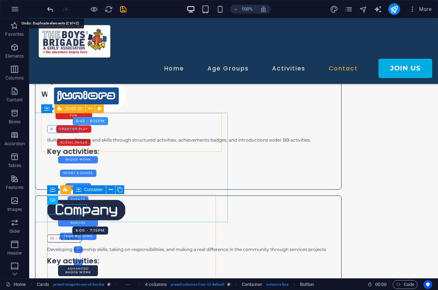
click at [52, 10] on icon "undo" at bounding box center [50, 9] width 8 height 8
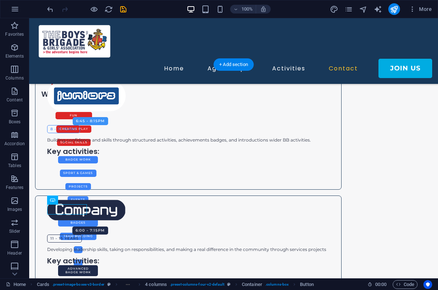
drag, startPoint x: 68, startPoint y: 209, endPoint x: 115, endPoint y: 209, distance: 46.4
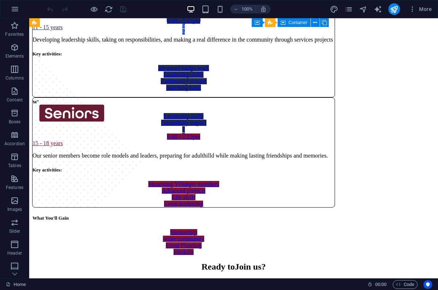
scroll to position [777, 0]
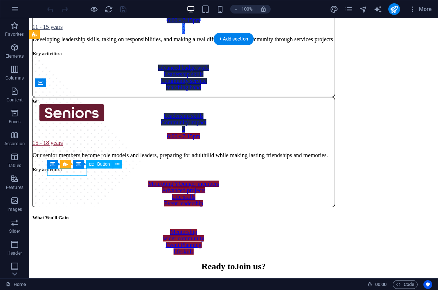
select select "rem"
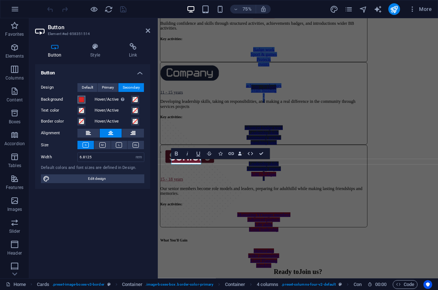
click at [81, 100] on span at bounding box center [81, 100] width 6 height 6
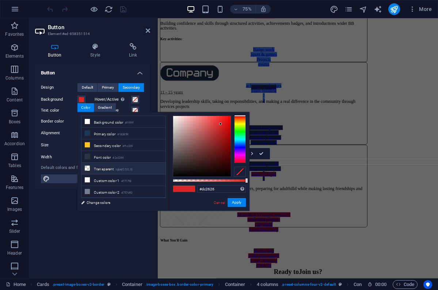
click at [108, 173] on li "Transparent rgba(0,0,0,.0)" at bounding box center [123, 169] width 84 height 12
type input "rgba(0, 0, 0, 0)"
click at [72, 119] on label "Border color" at bounding box center [59, 121] width 36 height 9
click at [77, 119] on button "Border color" at bounding box center [81, 122] width 8 height 8
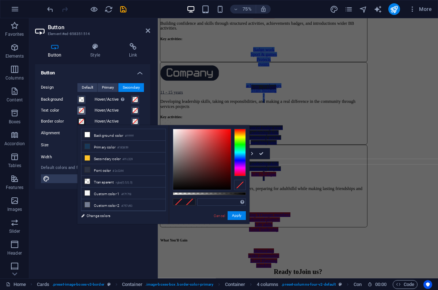
click at [82, 112] on span at bounding box center [81, 111] width 6 height 6
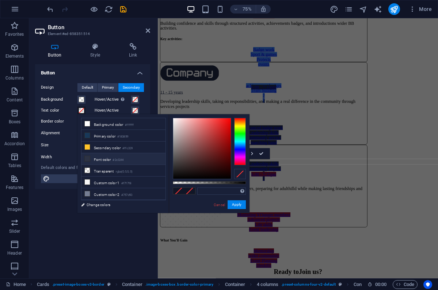
click at [93, 158] on li "Font color #2c3244" at bounding box center [123, 159] width 84 height 12
type input "#2c3244"
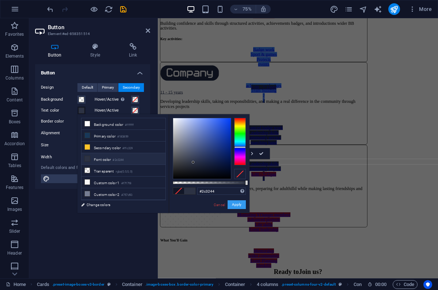
click at [239, 204] on button "Apply" at bounding box center [236, 204] width 18 height 9
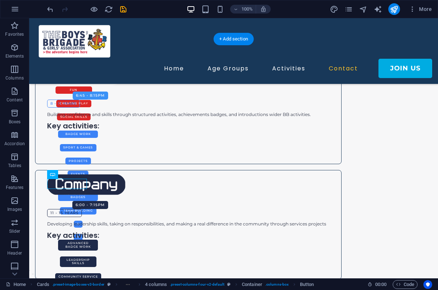
drag, startPoint x: 66, startPoint y: 185, endPoint x: 111, endPoint y: 180, distance: 44.8
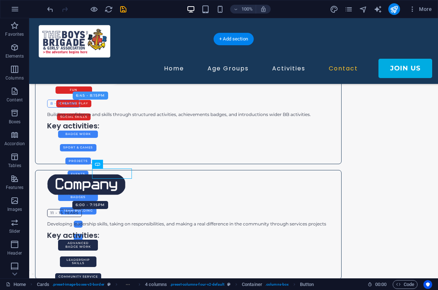
drag, startPoint x: 120, startPoint y: 174, endPoint x: 157, endPoint y: 177, distance: 37.3
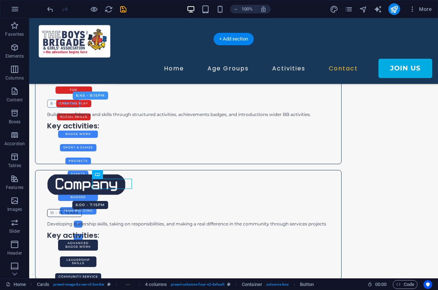
drag, startPoint x: 113, startPoint y: 184, endPoint x: 208, endPoint y: 183, distance: 94.5
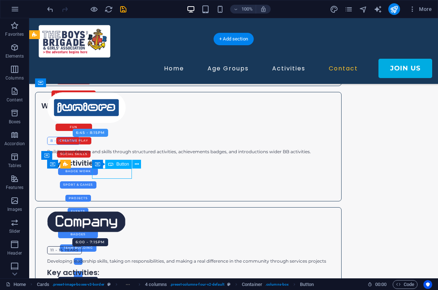
select select "rem"
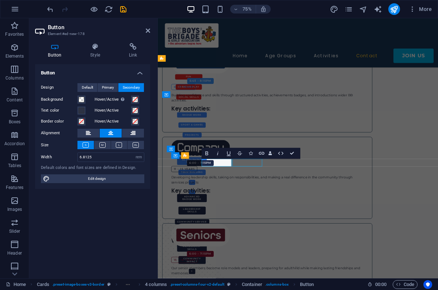
select select "rem"
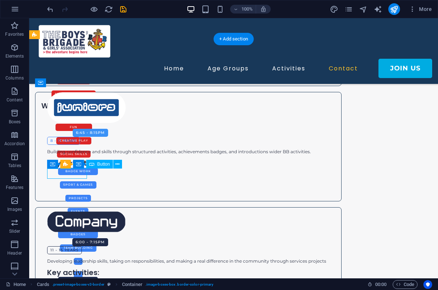
select select "rem"
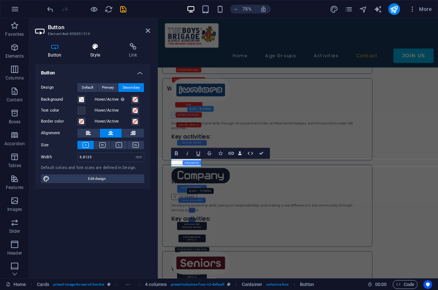
click at [92, 48] on icon at bounding box center [95, 46] width 36 height 7
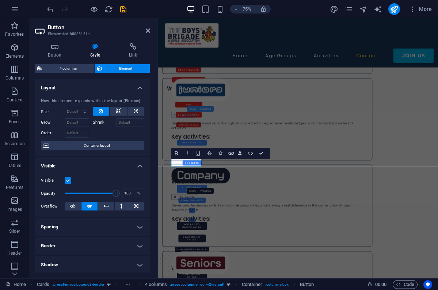
scroll to position [0, 0]
click at [122, 10] on icon "save" at bounding box center [123, 9] width 8 height 8
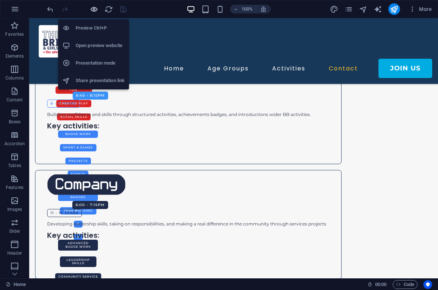
click at [93, 10] on icon "button" at bounding box center [94, 9] width 8 height 8
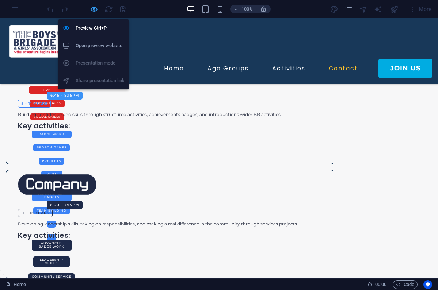
click at [93, 9] on icon "button" at bounding box center [94, 9] width 8 height 8
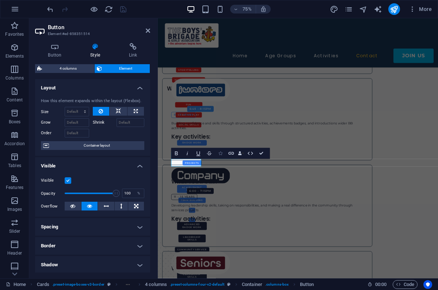
click at [220, 153] on icon "button" at bounding box center [220, 153] width 4 height 4
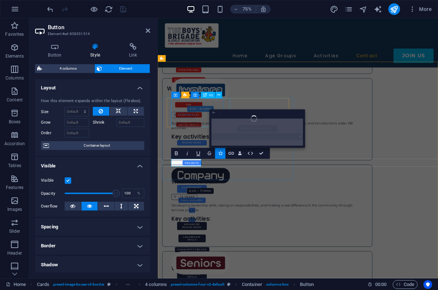
click at [215, 112] on icon "button" at bounding box center [213, 113] width 3 height 2
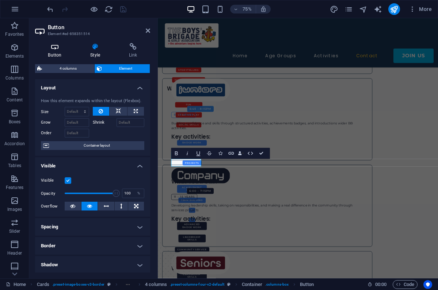
click at [54, 46] on icon at bounding box center [54, 46] width 39 height 7
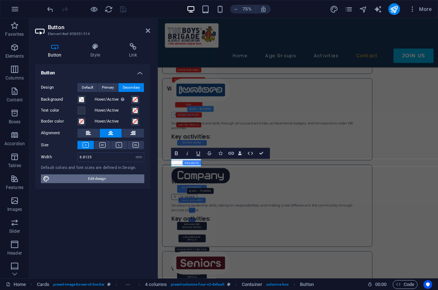
click at [105, 178] on span "Edit design" at bounding box center [97, 178] width 90 height 9
select select "px"
select select "400"
select select "px"
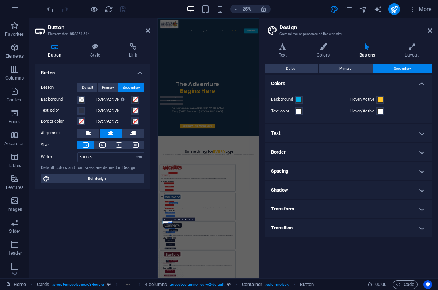
click at [307, 130] on h4 "Text" at bounding box center [348, 133] width 167 height 18
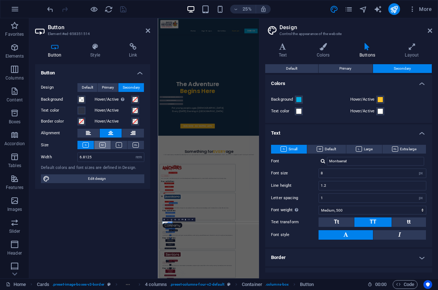
click at [104, 146] on icon at bounding box center [102, 144] width 6 height 5
click at [147, 31] on icon at bounding box center [148, 31] width 4 height 6
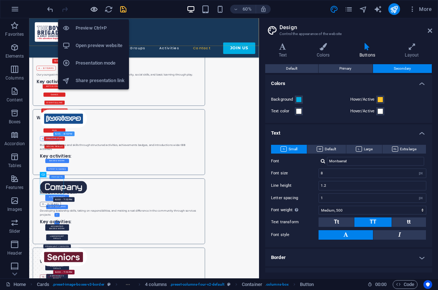
click at [92, 8] on icon "button" at bounding box center [94, 9] width 8 height 8
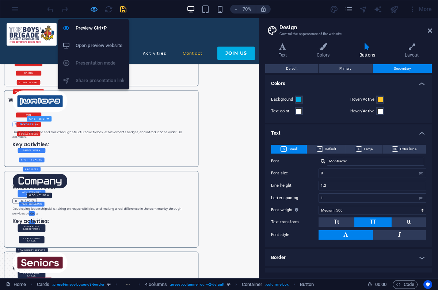
click at [94, 10] on icon "button" at bounding box center [94, 9] width 8 height 8
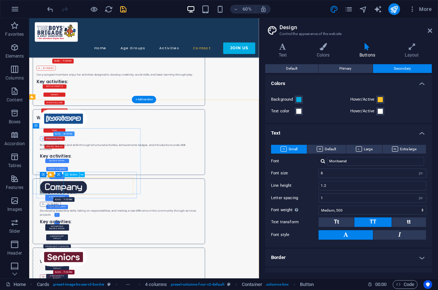
select select "rem"
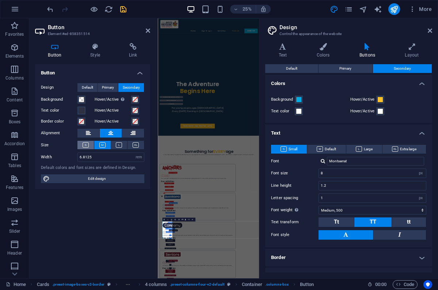
click at [87, 145] on icon at bounding box center [85, 144] width 6 height 5
click at [150, 29] on icon at bounding box center [148, 31] width 4 height 6
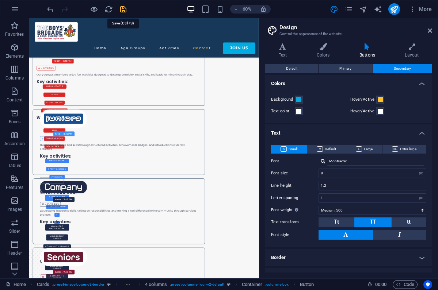
click at [124, 8] on icon "save" at bounding box center [123, 9] width 8 height 8
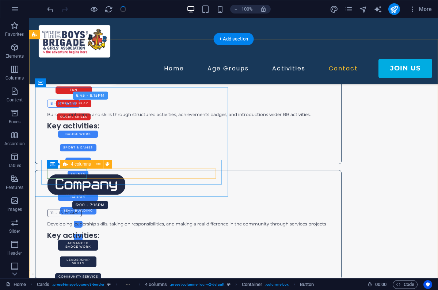
click at [66, 165] on icon at bounding box center [65, 164] width 5 height 9
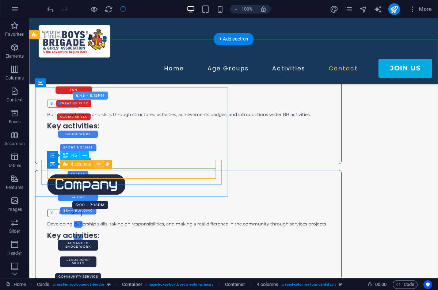
click at [99, 163] on icon at bounding box center [98, 165] width 4 height 8
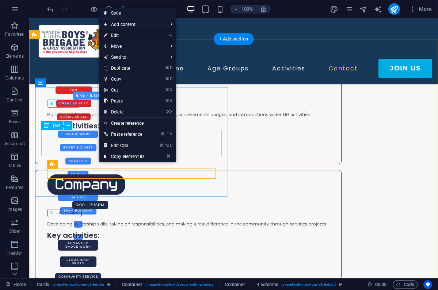
click at [123, 37] on link "⏎ Edit" at bounding box center [123, 35] width 49 height 11
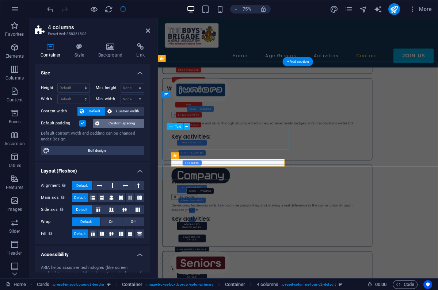
click at [113, 122] on span "Custom spacing" at bounding box center [121, 123] width 41 height 9
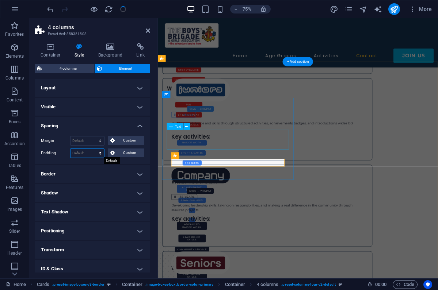
select select "rem"
type input "0"
select select "rem"
type input "0"
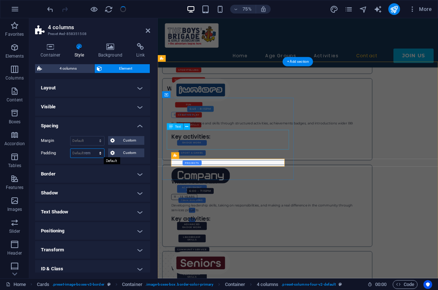
select select "rem"
type input "0"
select select "rem"
type input "0"
select select "rem"
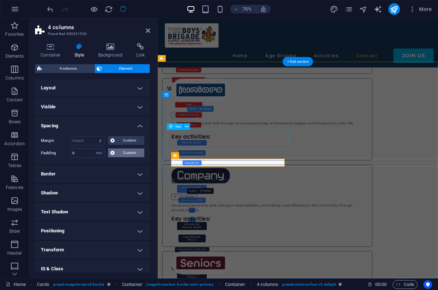
click at [118, 153] on span "Custom" at bounding box center [129, 153] width 25 height 9
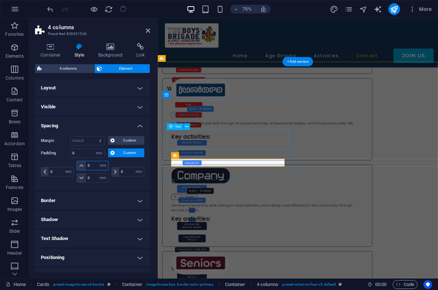
click at [89, 164] on input "0" at bounding box center [97, 165] width 22 height 9
select select "px"
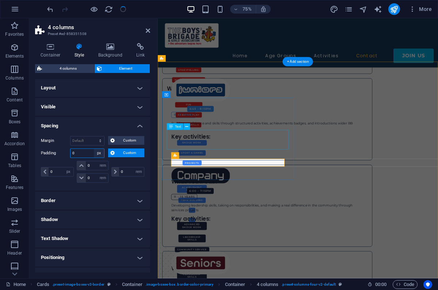
select select "px"
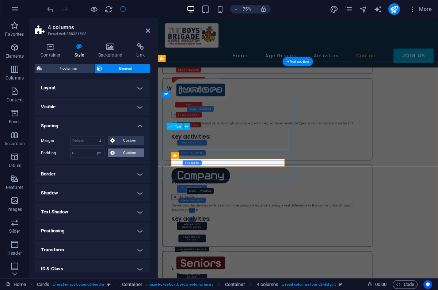
click at [123, 154] on span "Custom" at bounding box center [129, 153] width 25 height 9
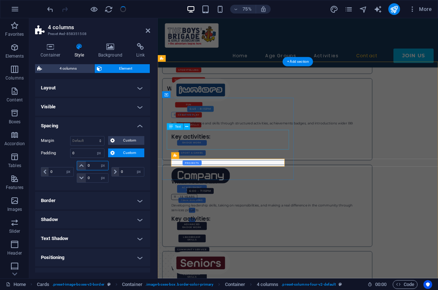
click at [93, 166] on input "0" at bounding box center [97, 165] width 22 height 9
type input "5"
select select "DISABLED_OPTION_VALUE"
type input "5"
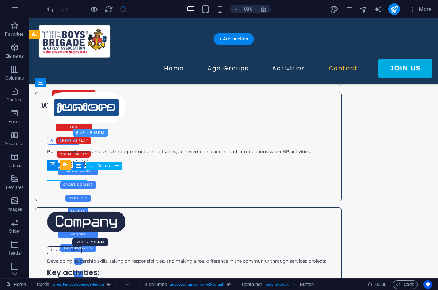
select select "rem"
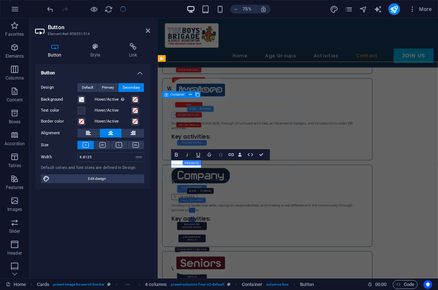
click at [222, 156] on icon "button" at bounding box center [220, 155] width 4 height 4
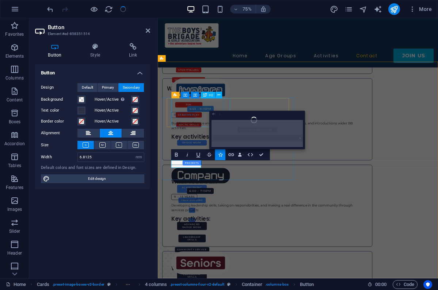
click at [213, 111] on icon "button" at bounding box center [213, 114] width 5 height 7
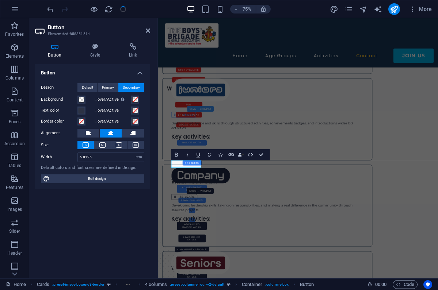
click at [145, 15] on div "75% More" at bounding box center [218, 9] width 437 height 18
click at [148, 32] on icon at bounding box center [148, 31] width 4 height 6
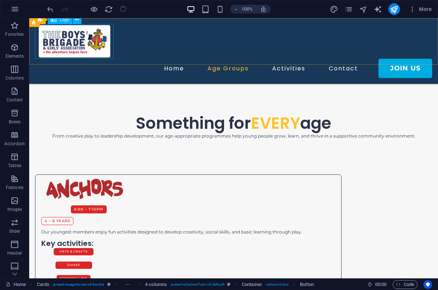
scroll to position [542, 0]
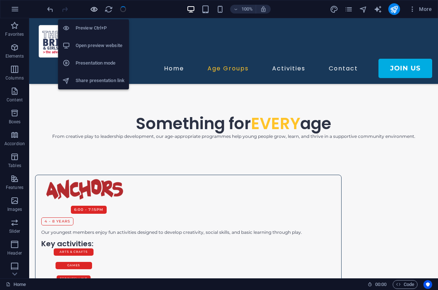
click at [96, 7] on icon "button" at bounding box center [94, 9] width 8 height 8
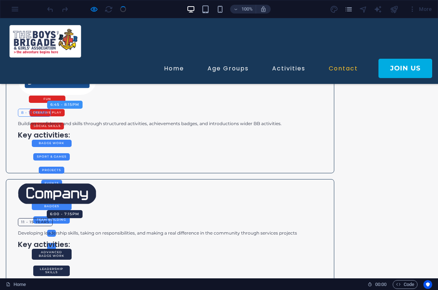
scroll to position [773, 0]
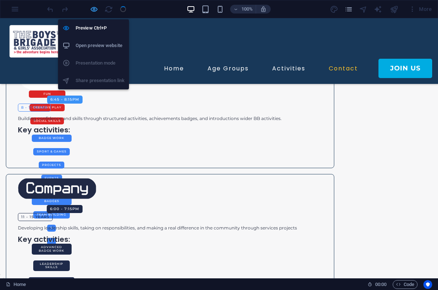
click at [91, 9] on icon "button" at bounding box center [94, 9] width 8 height 8
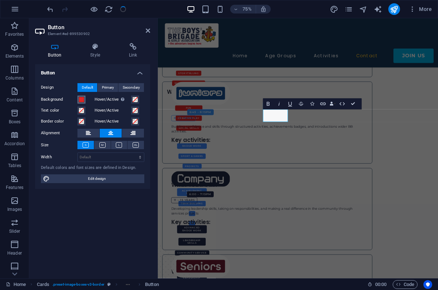
click at [82, 101] on span at bounding box center [81, 100] width 6 height 6
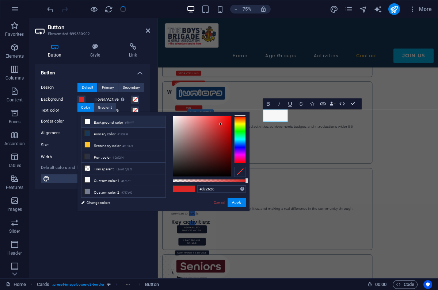
click at [100, 122] on li "Background color #ffffff" at bounding box center [123, 122] width 84 height 12
type input "#ffffff"
click at [242, 205] on button "Apply" at bounding box center [236, 202] width 18 height 9
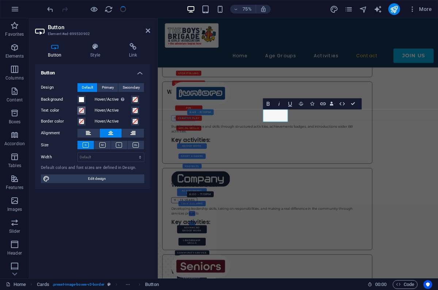
click at [82, 110] on span at bounding box center [81, 111] width 6 height 6
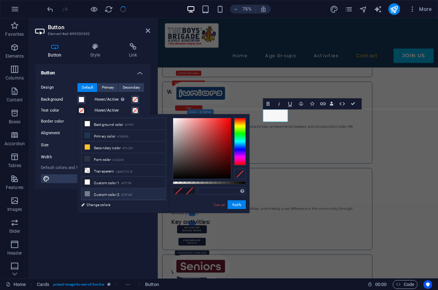
click at [105, 194] on li "Custom color 2 #757d93" at bounding box center [123, 194] width 84 height 12
type input "#757d93"
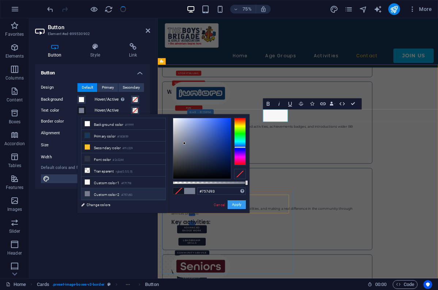
click at [238, 207] on button "Apply" at bounding box center [236, 204] width 18 height 9
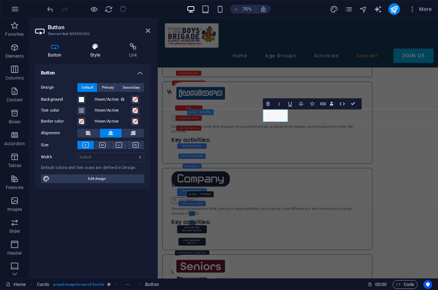
click at [95, 46] on icon at bounding box center [95, 46] width 36 height 7
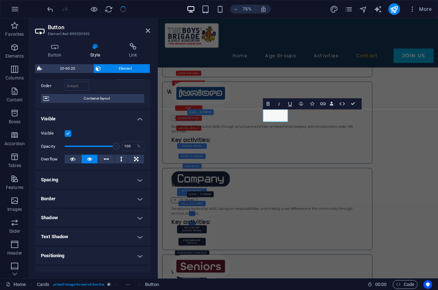
scroll to position [49, 0]
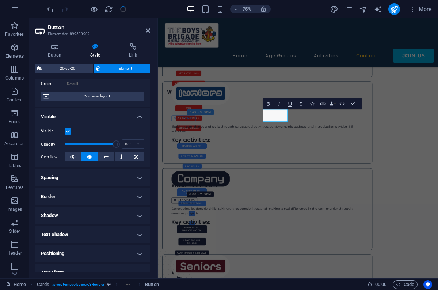
click at [101, 200] on h4 "Border" at bounding box center [92, 197] width 115 height 18
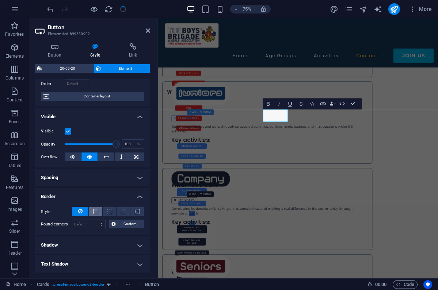
click at [98, 211] on button at bounding box center [96, 211] width 14 height 9
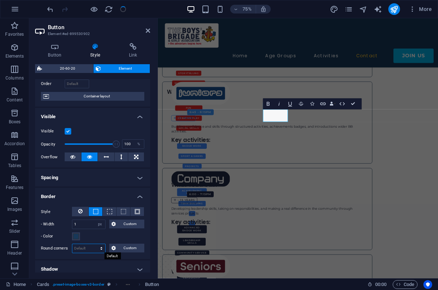
select select "px"
type input "8"
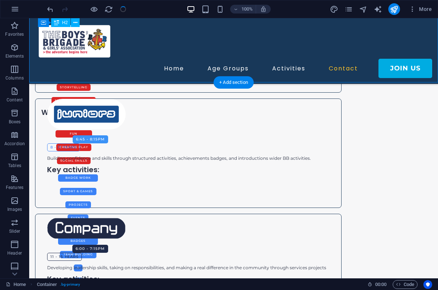
scroll to position [734, 0]
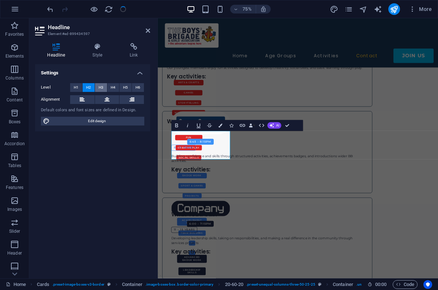
click at [102, 89] on span "H3" at bounding box center [101, 87] width 5 height 9
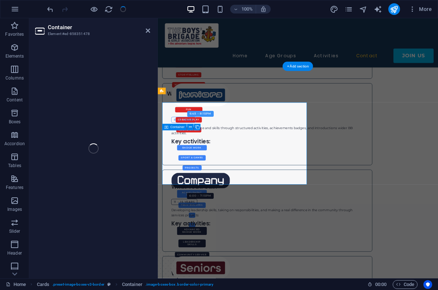
select select "px"
select select "%"
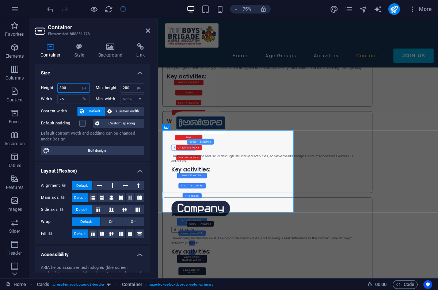
click at [69, 89] on input "300" at bounding box center [74, 88] width 32 height 9
type input "3"
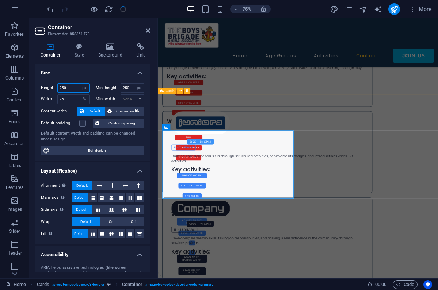
type input "250"
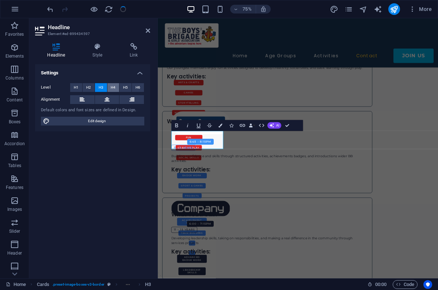
click at [114, 88] on span "H4" at bounding box center [113, 87] width 5 height 9
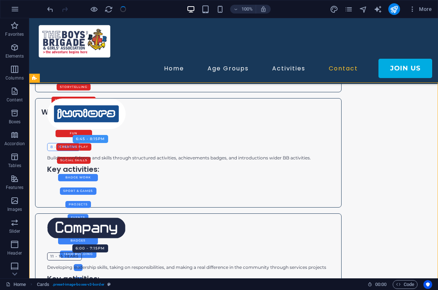
click at [123, 11] on div at bounding box center [87, 9] width 82 height 12
click at [125, 9] on div at bounding box center [87, 9] width 82 height 12
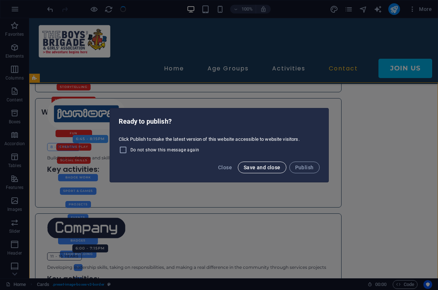
click at [273, 170] on span "Save and close" at bounding box center [261, 168] width 37 height 6
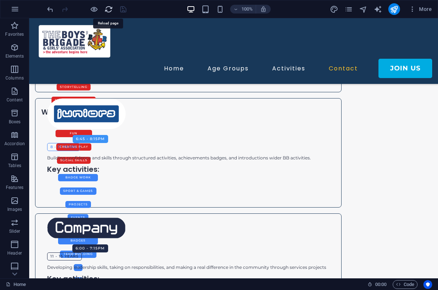
click at [107, 9] on icon "reload" at bounding box center [108, 9] width 8 height 8
click at [109, 11] on icon "reload" at bounding box center [108, 9] width 8 height 8
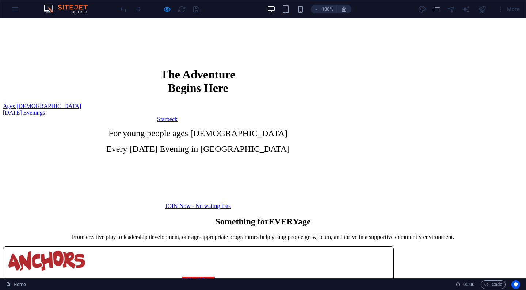
scroll to position [335, 0]
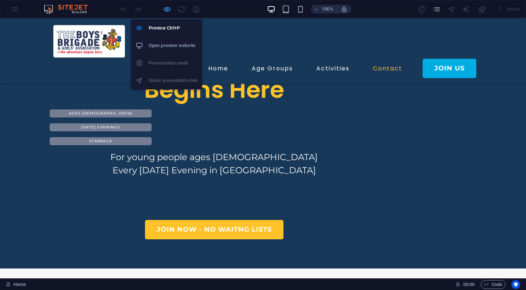
click at [166, 8] on icon "button" at bounding box center [167, 9] width 8 height 8
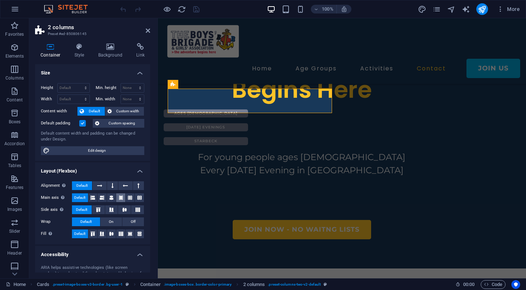
click at [121, 199] on icon at bounding box center [121, 197] width 4 height 9
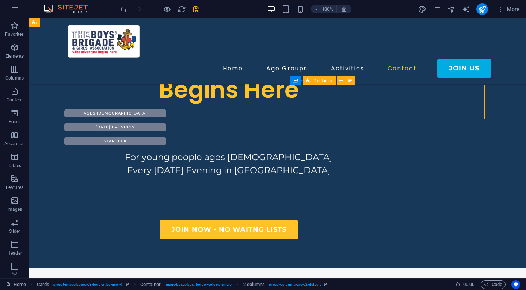
click at [194, 9] on icon "save" at bounding box center [196, 9] width 8 height 8
